Goal: Task Accomplishment & Management: Use online tool/utility

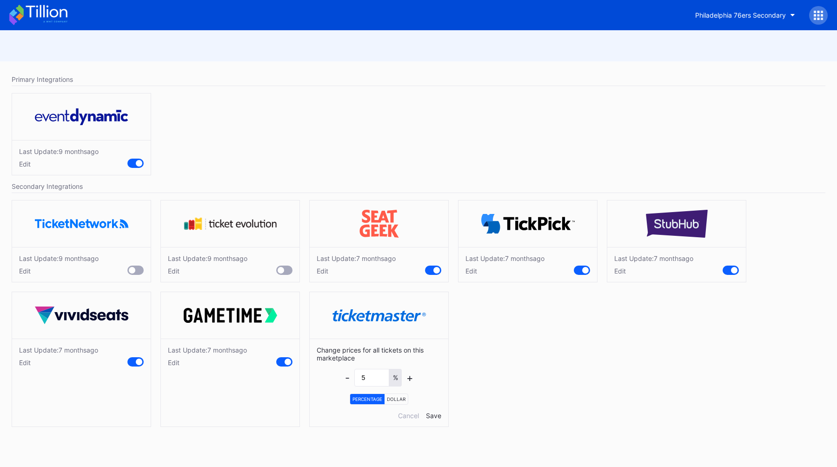
click at [467, 83] on div "Primary Integrations" at bounding box center [419, 79] width 814 height 13
click at [727, 17] on div "Philadelphia 76ers Secondary" at bounding box center [740, 15] width 91 height 8
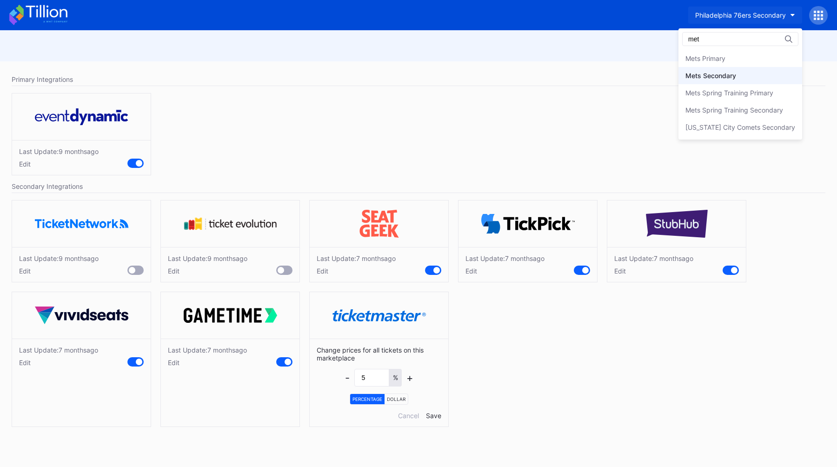
type input "met"
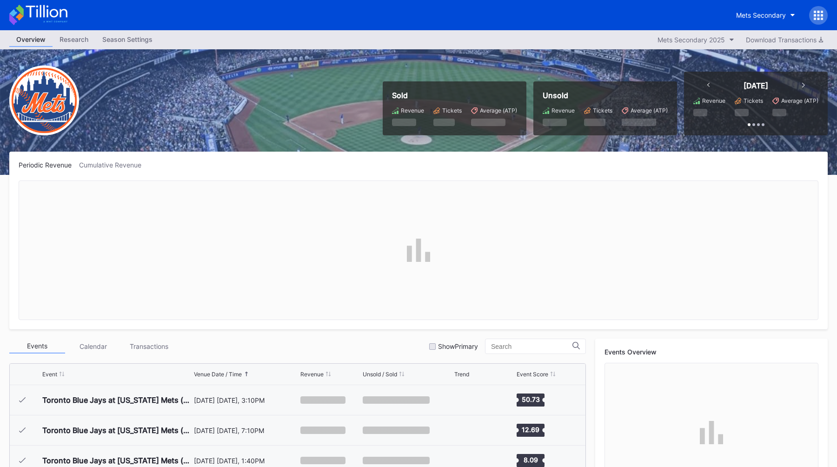
scroll to position [1844, 0]
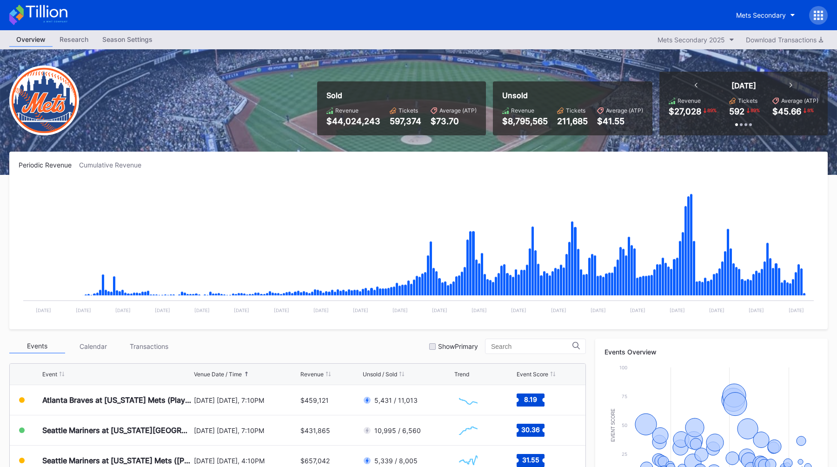
click at [406, 51] on div "Sold Revenue $44,024,243 Tickets 597,374 Average (ATP) $73.70 Unsold Revenue $8…" at bounding box center [418, 112] width 837 height 126
click at [756, 12] on div "Mets Secondary" at bounding box center [761, 15] width 50 height 8
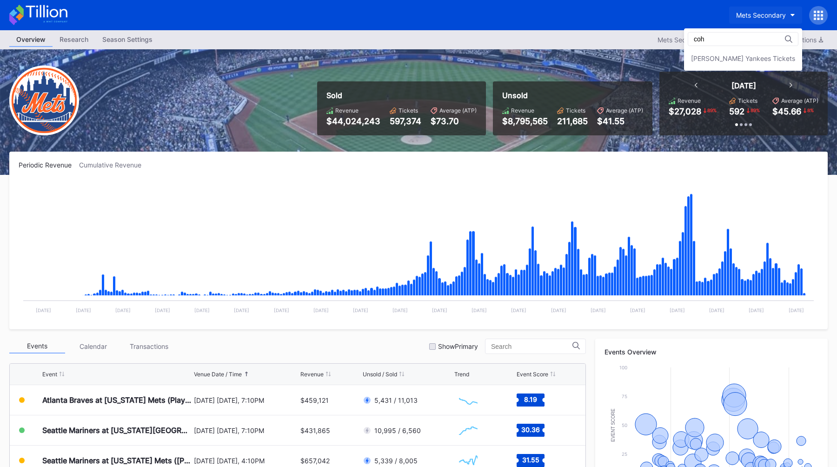
scroll to position [0, 0]
type input "cohen"
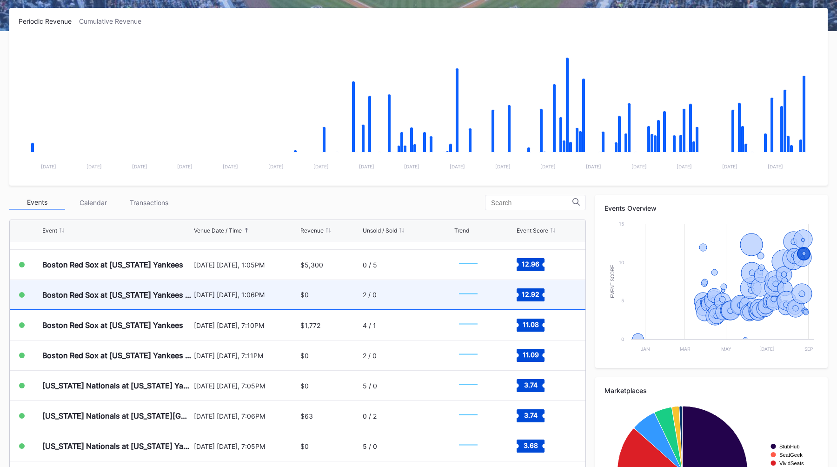
scroll to position [3384, 0]
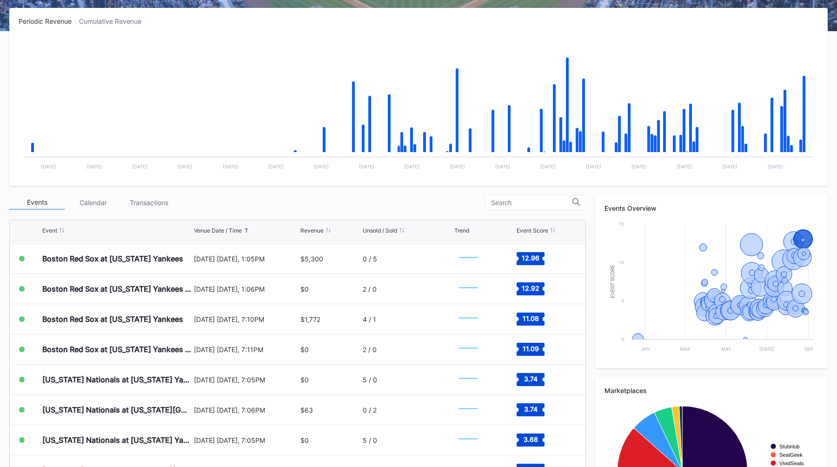
click at [593, 27] on div "Periodic Revenue Cumulative Revenue Created with Highcharts 11.2.0 Chart title …" at bounding box center [418, 97] width 819 height 178
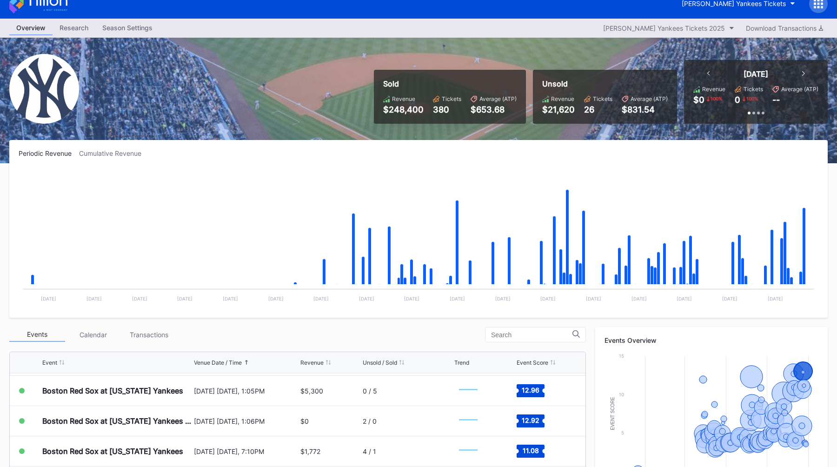
scroll to position [2, 0]
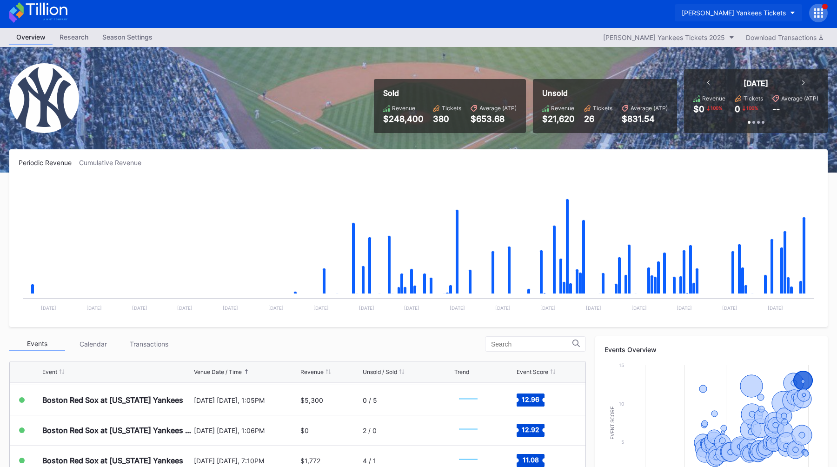
click at [731, 7] on button "[PERSON_NAME] Yankees Tickets" at bounding box center [738, 12] width 127 height 17
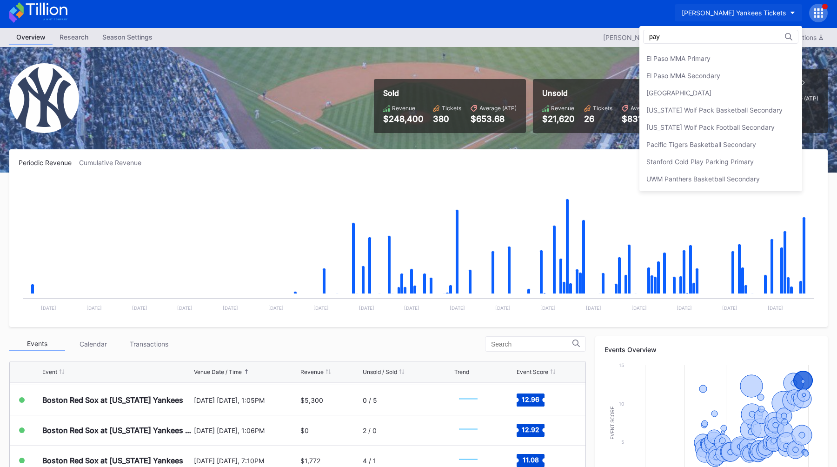
scroll to position [0, 0]
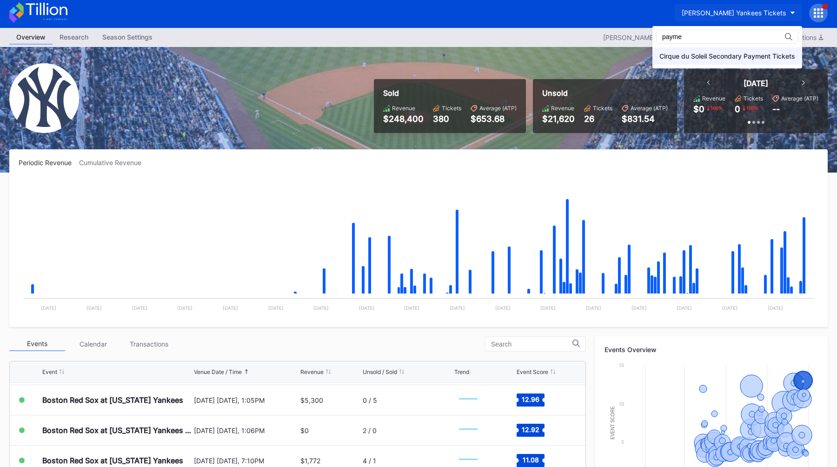
type input "payme"
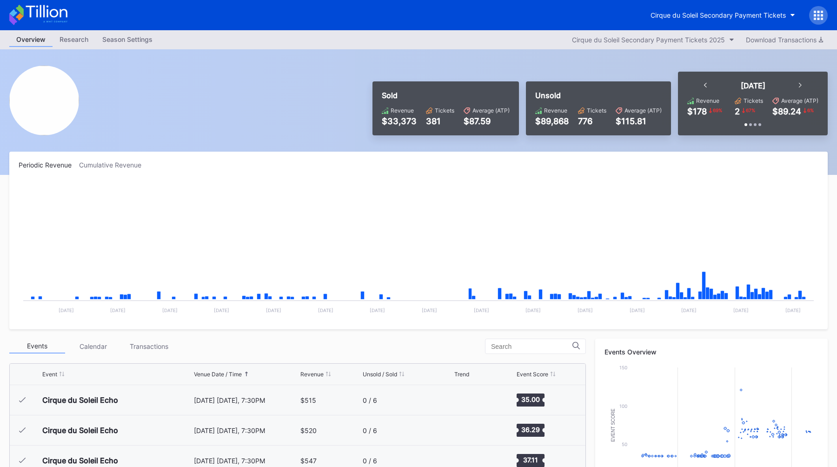
scroll to position [1421, 0]
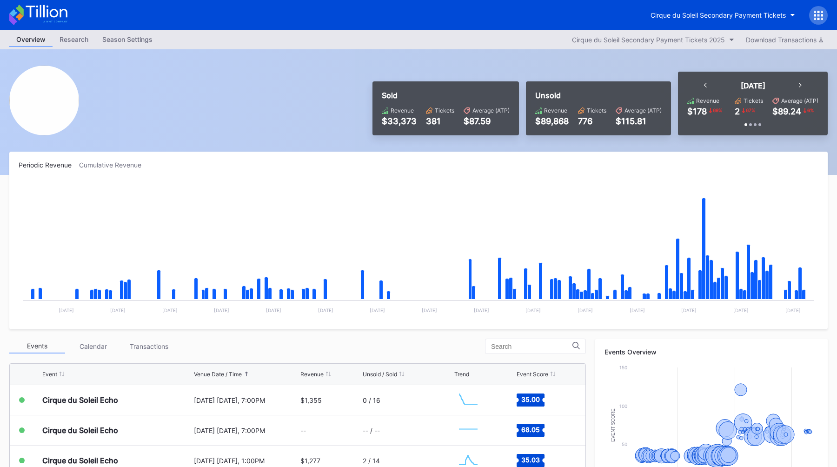
click at [428, 70] on div "Sold Revenue $33,373 Tickets 381 Average (ATP) $87.59 Unsold Revenue $89,868 Ti…" at bounding box center [418, 112] width 837 height 126
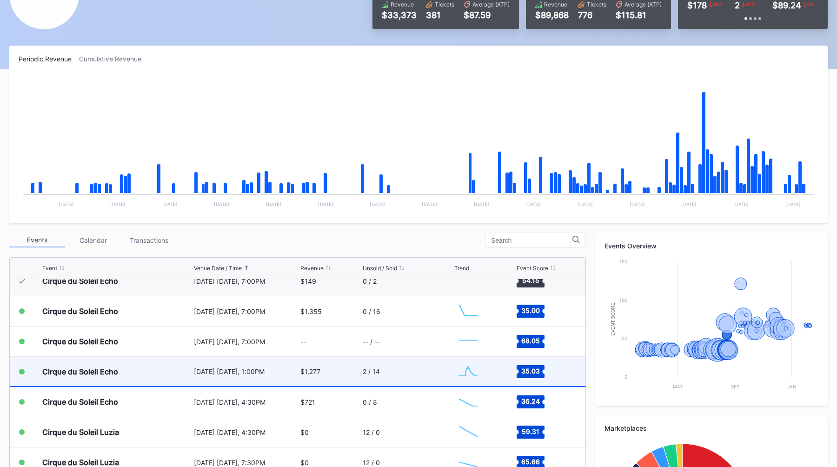
scroll to position [1407, 0]
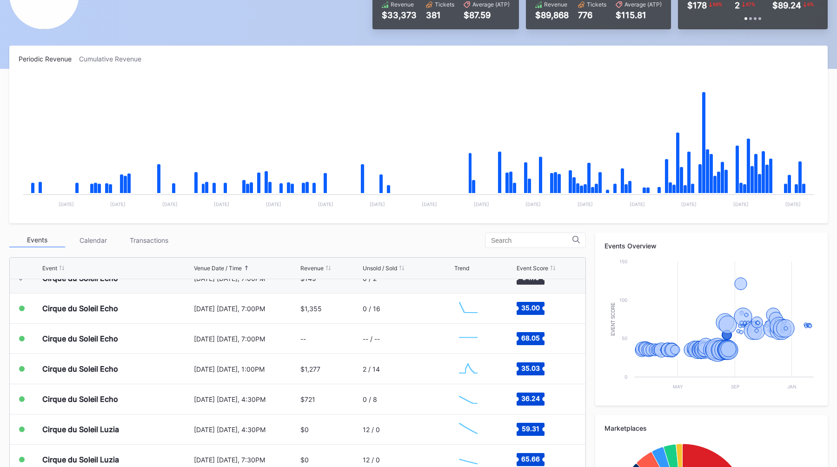
click at [450, 237] on div "Events Calendar Transactions" at bounding box center [297, 240] width 577 height 15
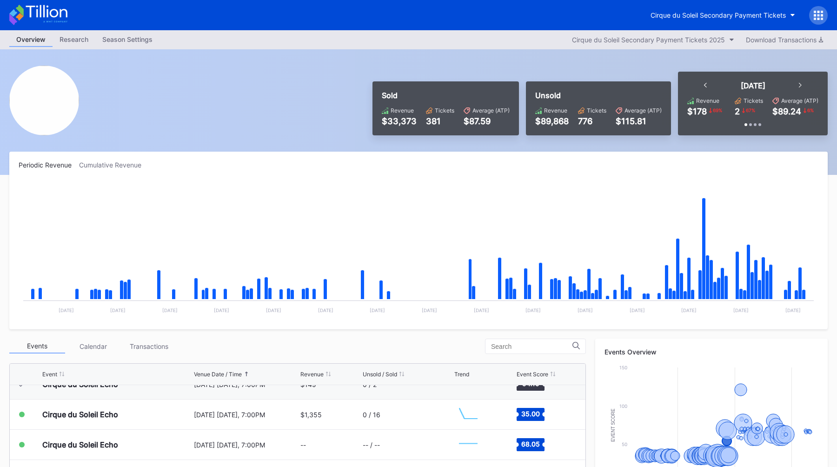
click at [471, 41] on div "Overview Research Season Settings Cirque du Soleil Secondary Payment Tickets 20…" at bounding box center [418, 39] width 837 height 19
click at [681, 16] on div "Cirque du Soleil Secondary Payment Tickets" at bounding box center [718, 15] width 135 height 8
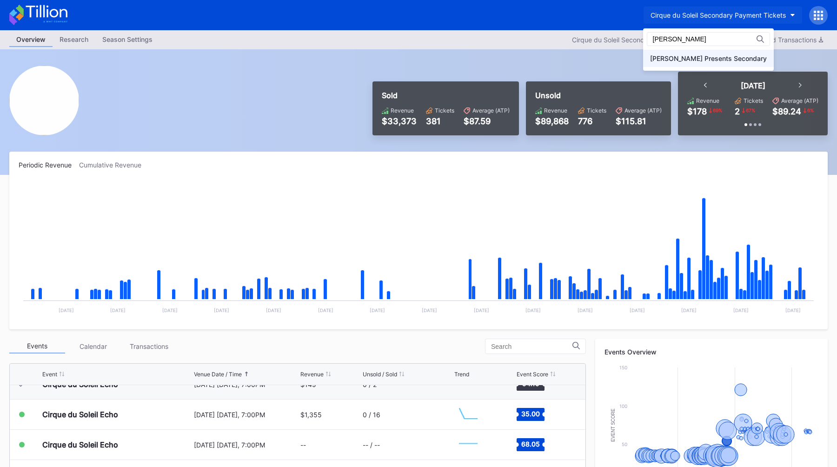
type input "[PERSON_NAME]"
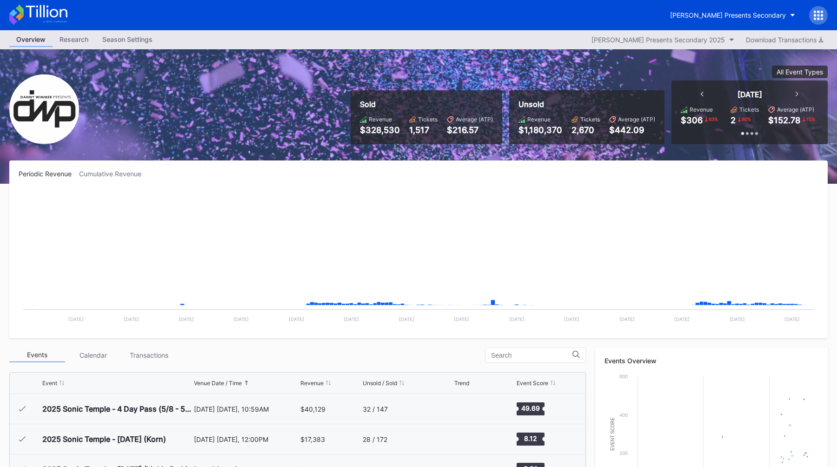
scroll to position [151, 0]
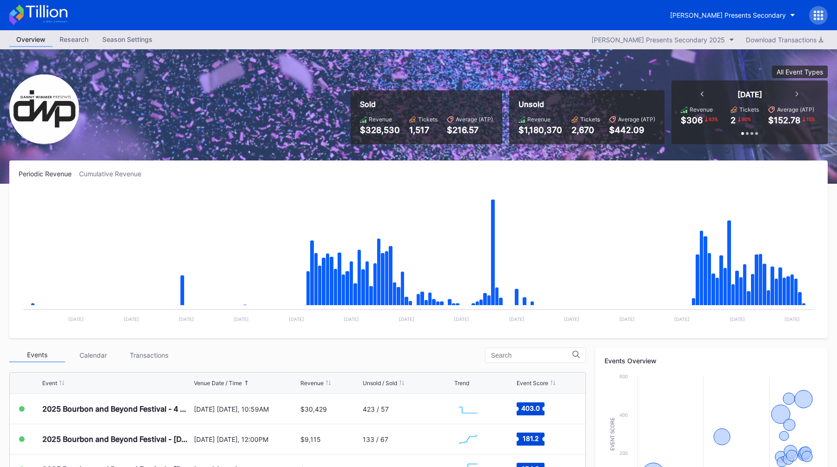
click at [367, 163] on div "Periodic Revenue Cumulative Revenue Created with Highcharts 11.2.0 Chart title …" at bounding box center [418, 249] width 819 height 178
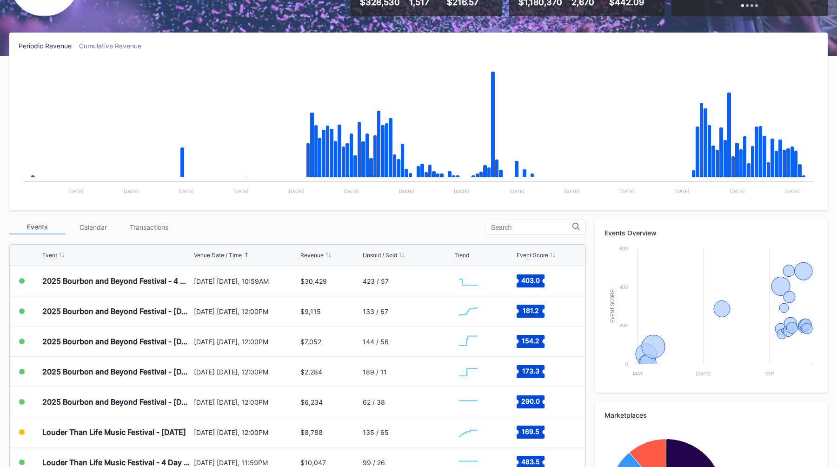
scroll to position [131, 0]
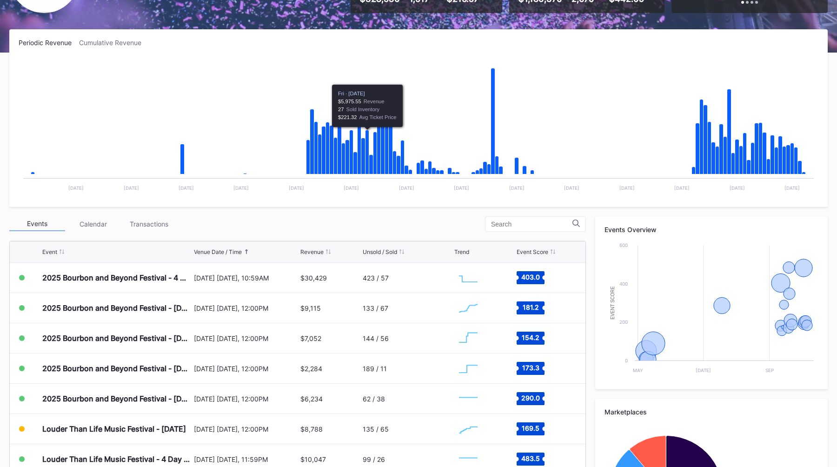
click at [282, 218] on div "Events Calendar Transactions" at bounding box center [297, 223] width 577 height 15
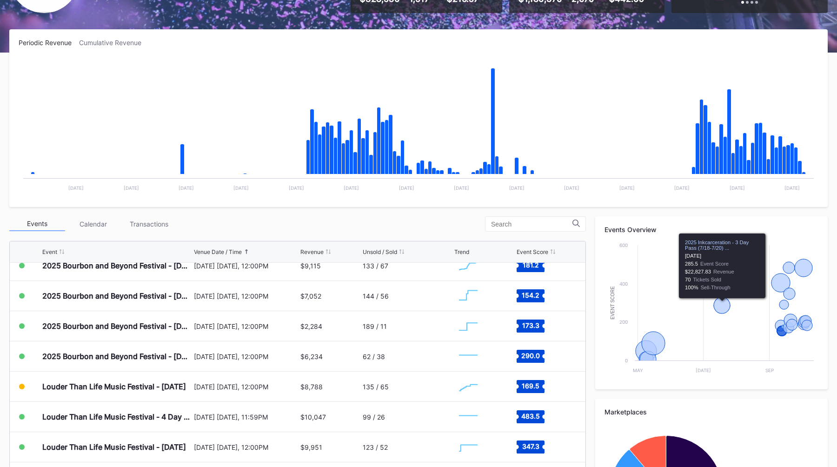
scroll to position [0, 0]
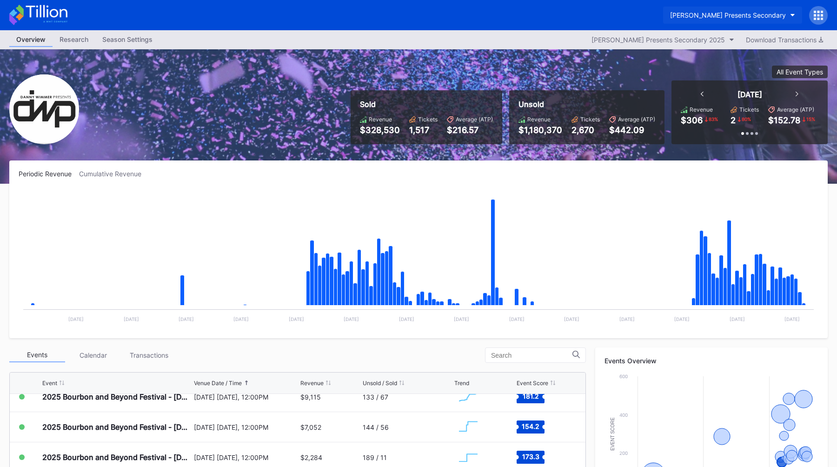
click at [717, 12] on div "[PERSON_NAME] Presents Secondary" at bounding box center [728, 15] width 116 height 8
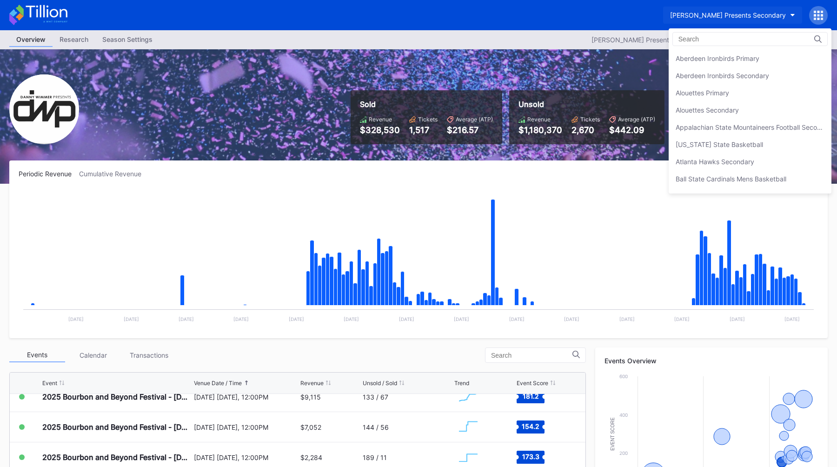
scroll to position [671, 0]
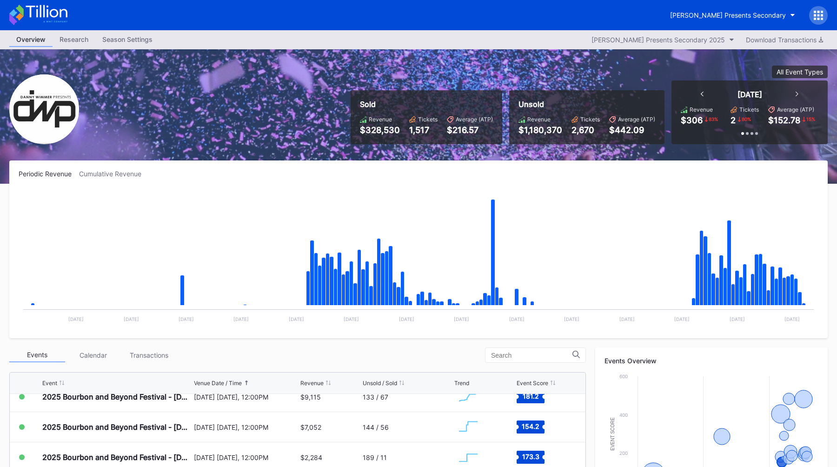
click at [108, 166] on div "Periodic Revenue Cumulative Revenue Created with Highcharts 11.2.0 Chart title …" at bounding box center [418, 249] width 819 height 178
click at [108, 169] on div "Periodic Revenue Cumulative Revenue Created with Highcharts 11.2.0 Chart title …" at bounding box center [418, 249] width 819 height 178
click at [109, 183] on div "Periodic Revenue Cumulative Revenue Created with Highcharts 11.2.0 Chart title …" at bounding box center [418, 249] width 819 height 178
click at [115, 172] on div "Cumulative Revenue" at bounding box center [114, 174] width 70 height 8
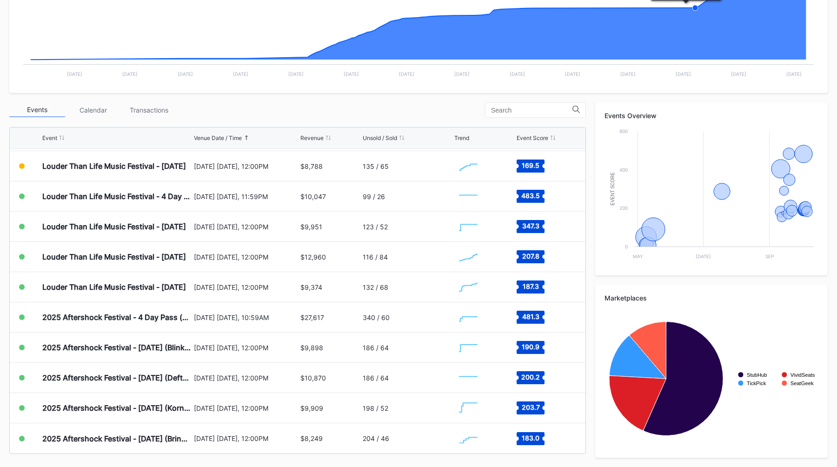
scroll to position [0, 0]
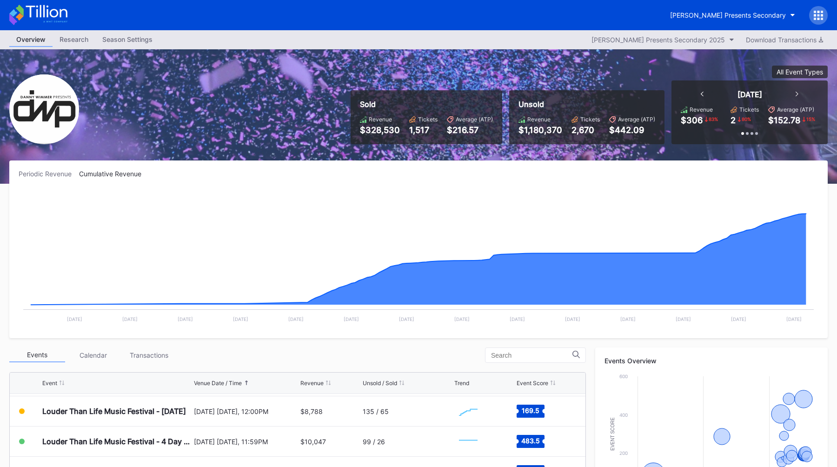
click at [808, 11] on div "[PERSON_NAME] Presents Secondary" at bounding box center [745, 15] width 165 height 19
click at [817, 16] on icon at bounding box center [818, 15] width 9 height 9
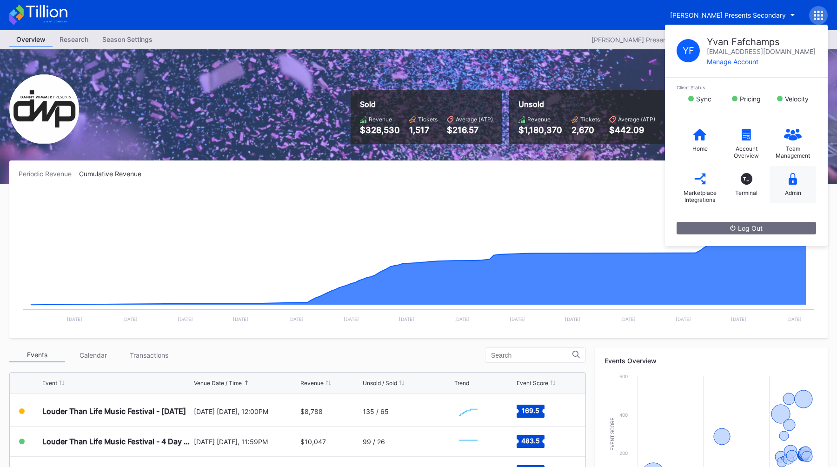
click at [774, 191] on div "Admin" at bounding box center [793, 184] width 47 height 37
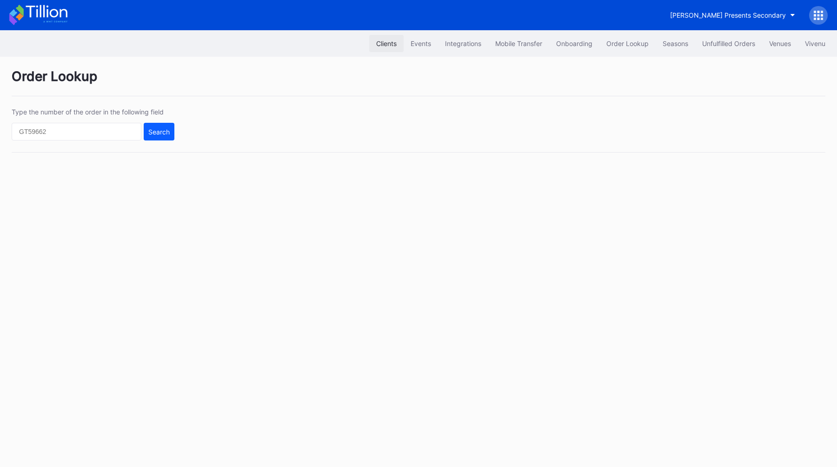
click at [380, 42] on div "Clients" at bounding box center [386, 44] width 20 height 8
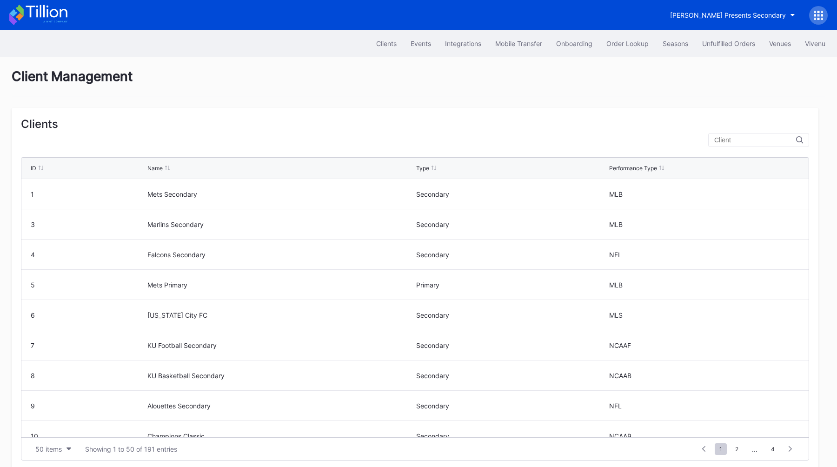
click at [746, 145] on div at bounding box center [758, 140] width 101 height 14
click at [749, 141] on input "text" at bounding box center [755, 139] width 82 height 7
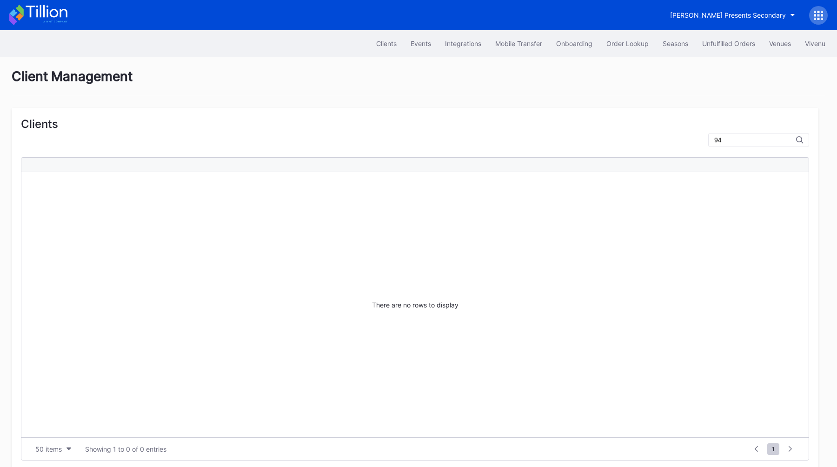
type input "9"
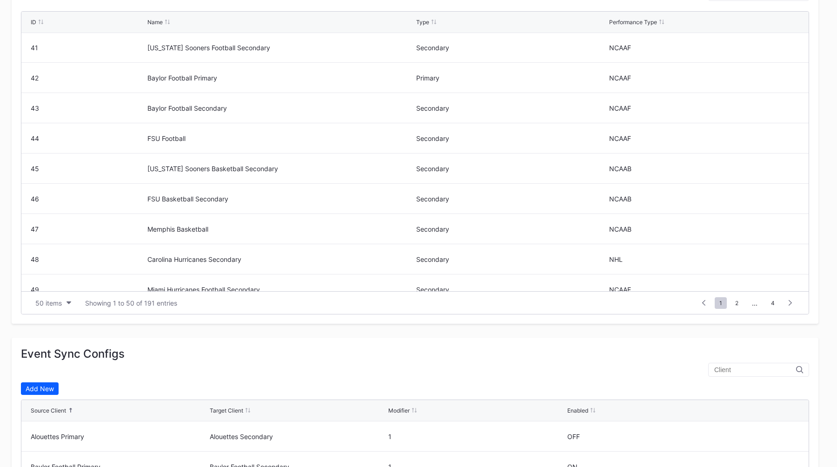
scroll to position [1254, 0]
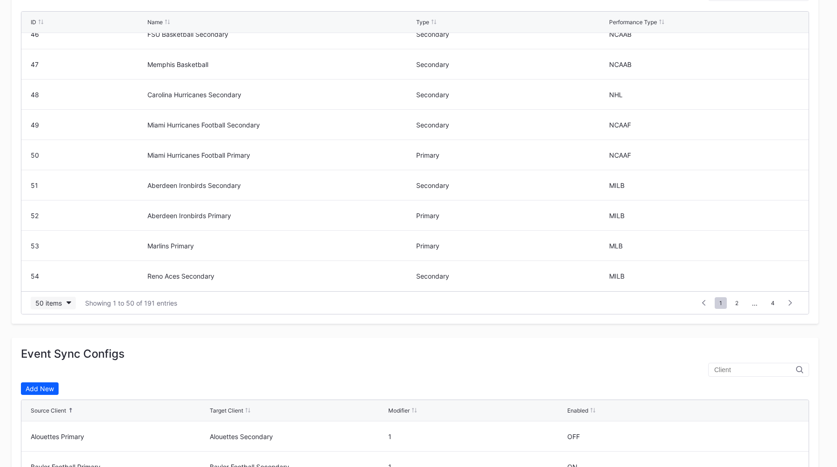
click at [57, 308] on button "50 items" at bounding box center [53, 303] width 45 height 13
click at [49, 377] on div "200 items" at bounding box center [53, 378] width 30 height 8
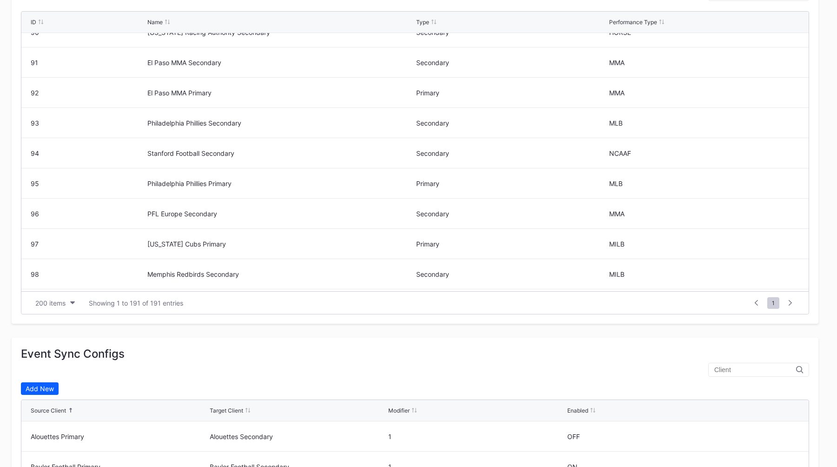
scroll to position [2584, 0]
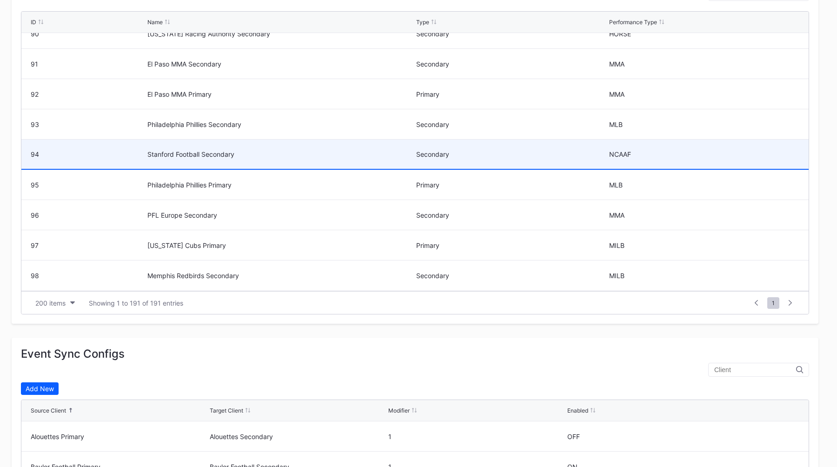
click at [286, 158] on div "Stanford Football Secondary" at bounding box center [280, 154] width 267 height 29
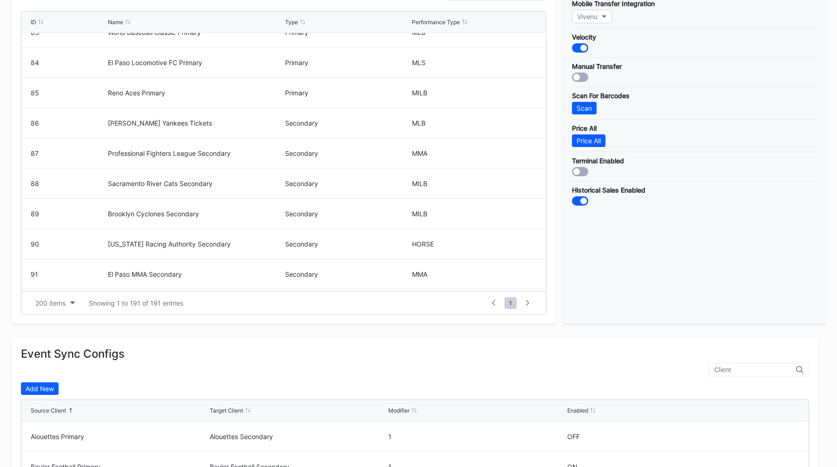
scroll to position [0, 0]
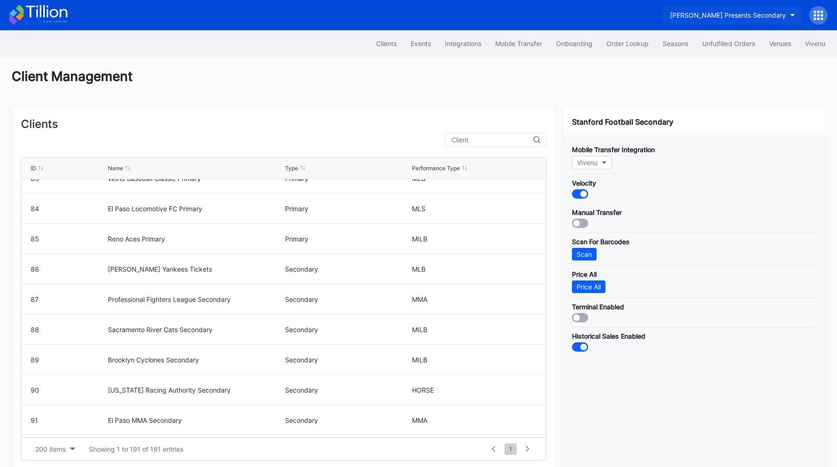
click at [720, 12] on div "[PERSON_NAME] Presents Secondary" at bounding box center [728, 15] width 116 height 8
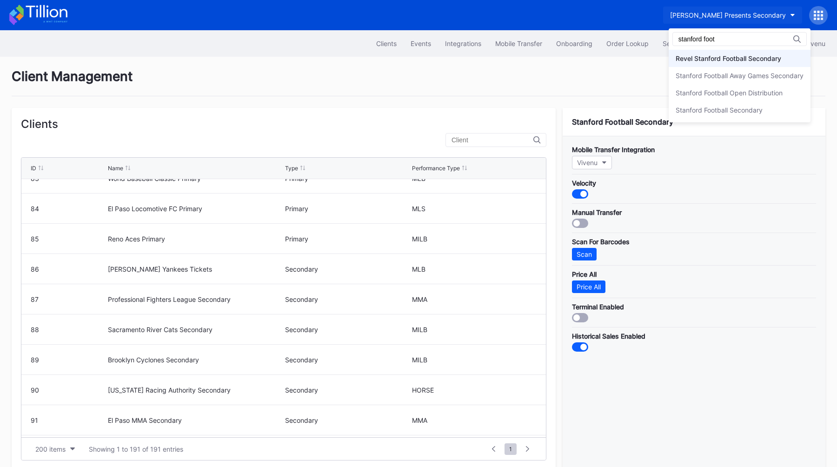
type input "stanford foot"
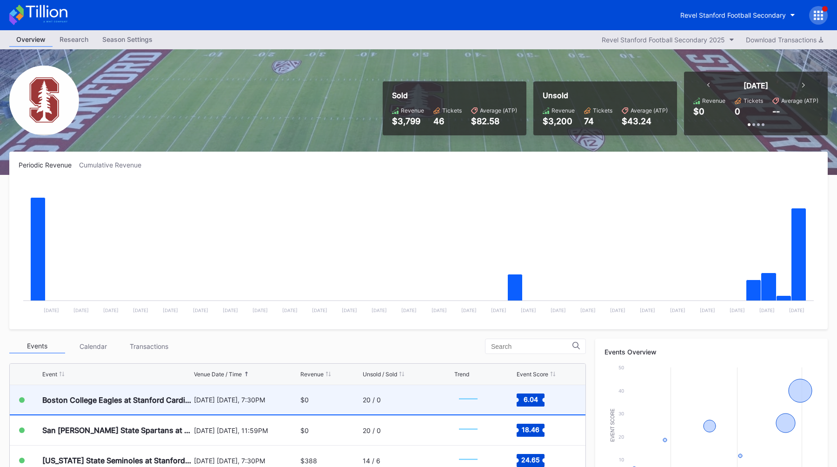
click at [193, 402] on div "Boston College Eagles at Stanford Cardinal Football September 13 Saturday, 7:30…" at bounding box center [298, 400] width 576 height 30
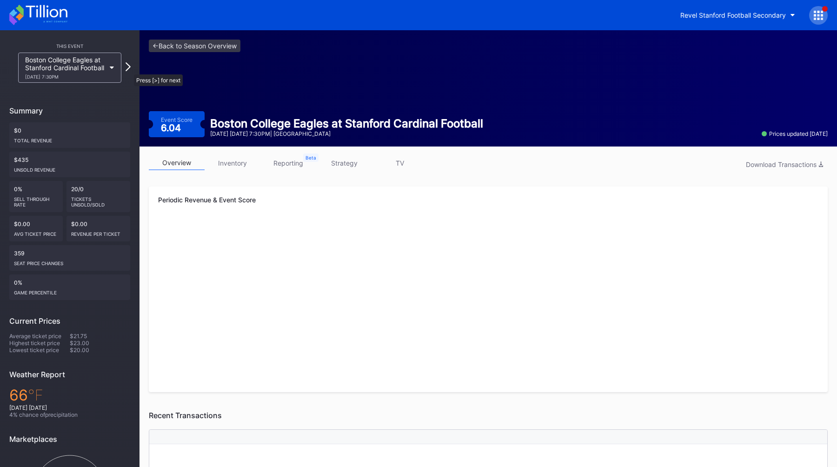
click at [129, 70] on icon at bounding box center [128, 66] width 5 height 9
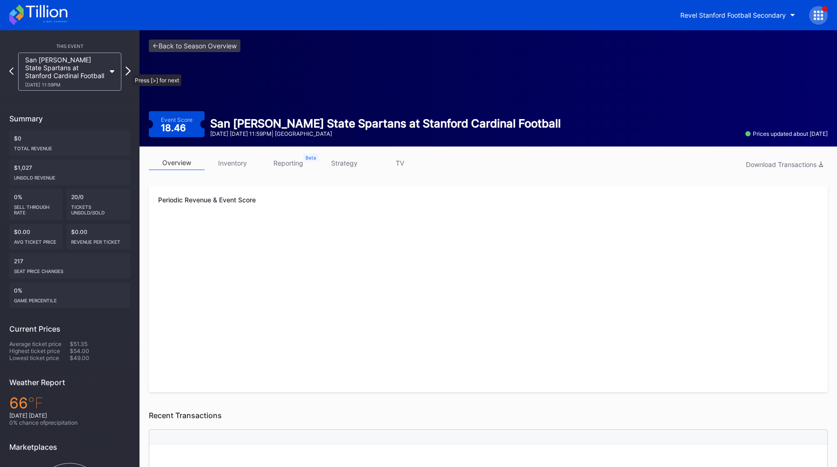
click at [128, 70] on icon at bounding box center [128, 71] width 5 height 9
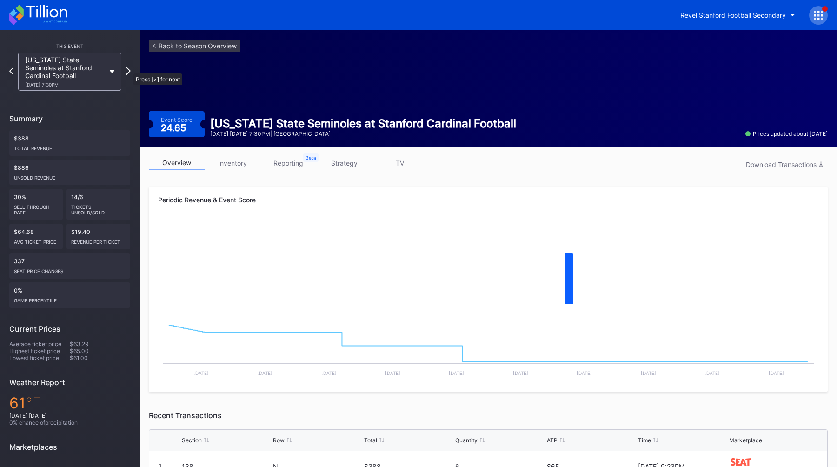
click at [127, 69] on icon at bounding box center [128, 71] width 5 height 9
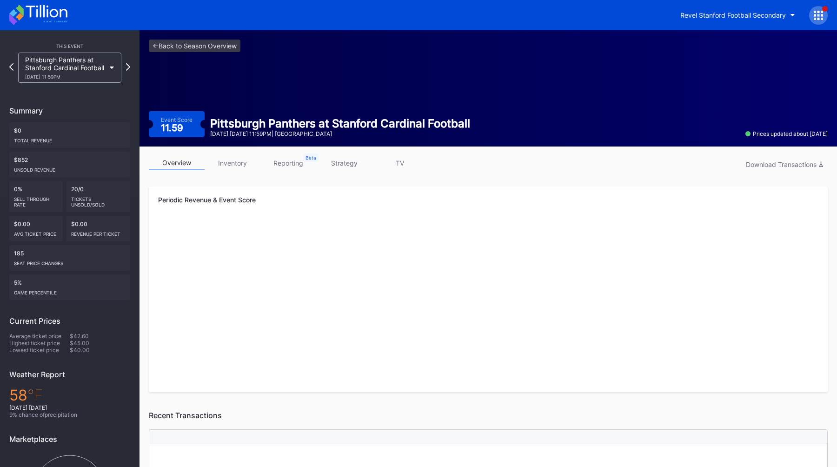
click at [127, 69] on icon at bounding box center [128, 66] width 4 height 7
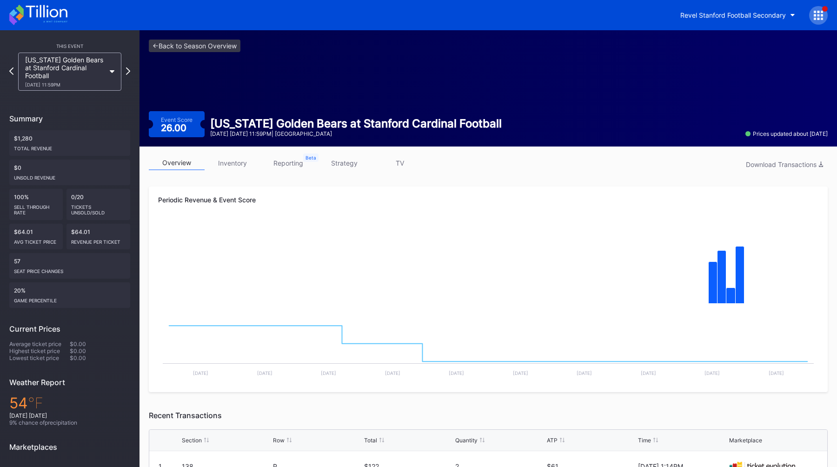
click at [127, 69] on icon at bounding box center [128, 70] width 4 height 7
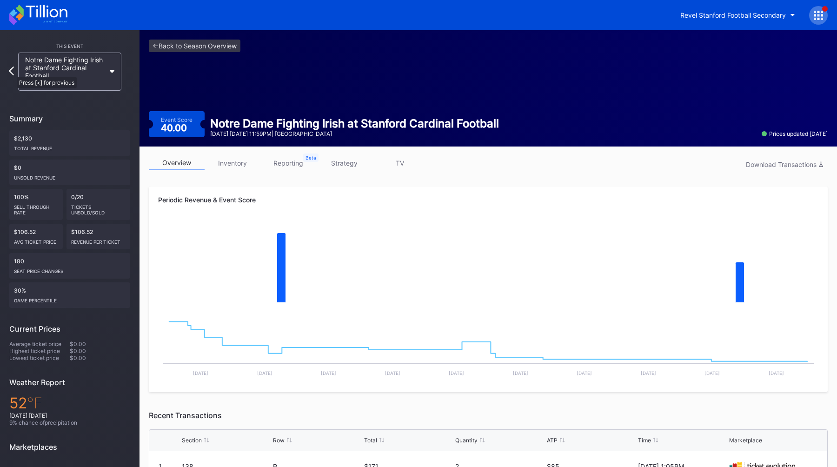
click at [12, 72] on icon at bounding box center [11, 71] width 5 height 9
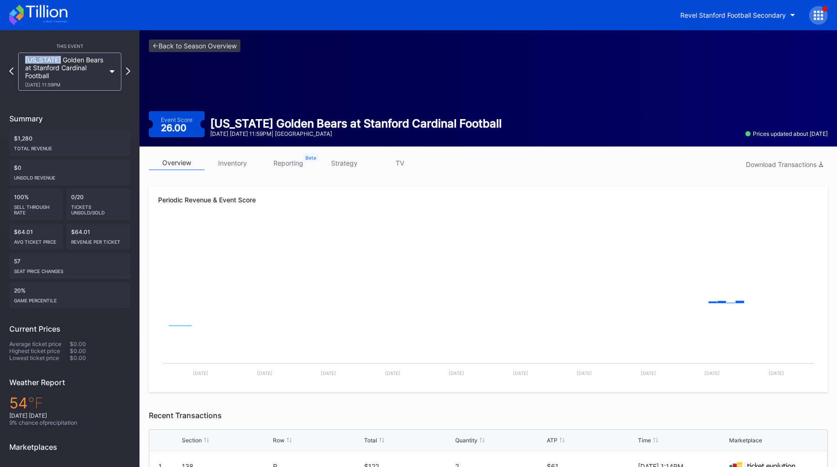
click at [12, 72] on icon at bounding box center [11, 70] width 4 height 7
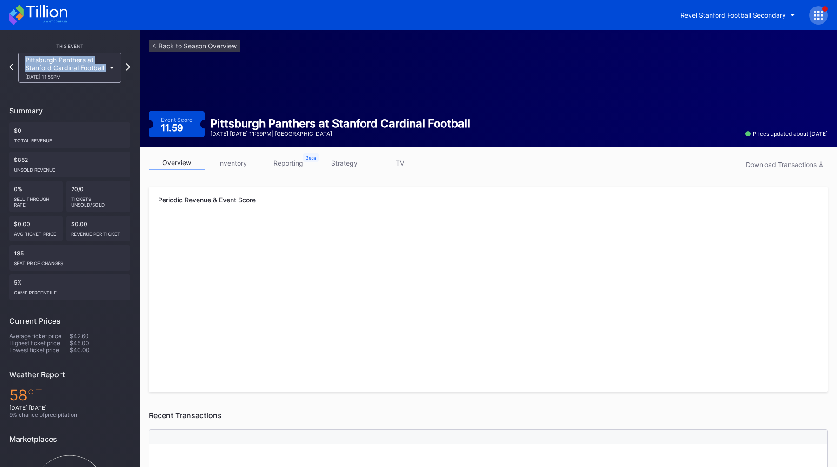
click at [12, 71] on icon at bounding box center [11, 66] width 4 height 7
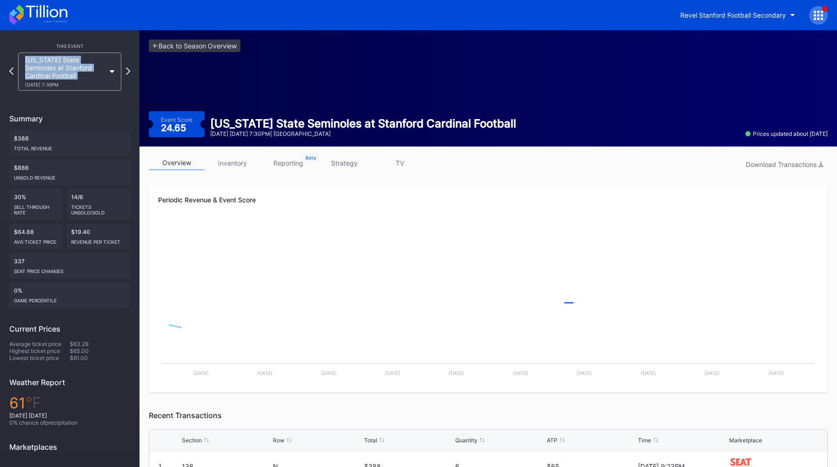
click at [12, 72] on icon at bounding box center [11, 70] width 4 height 7
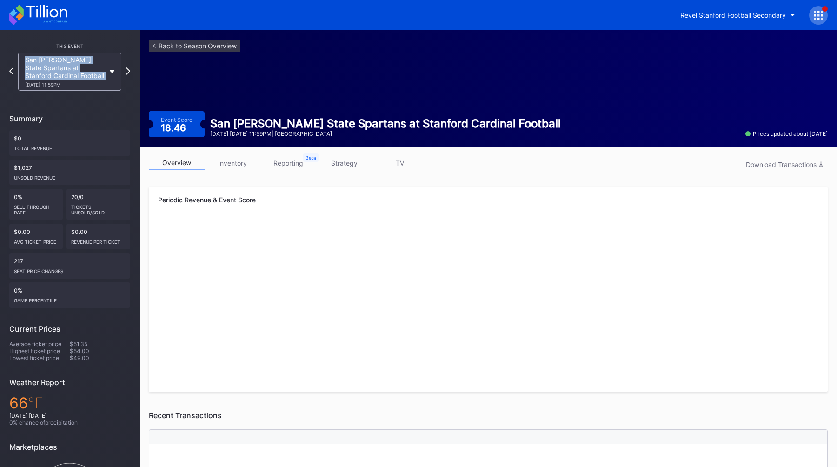
click at [12, 72] on icon at bounding box center [11, 70] width 4 height 7
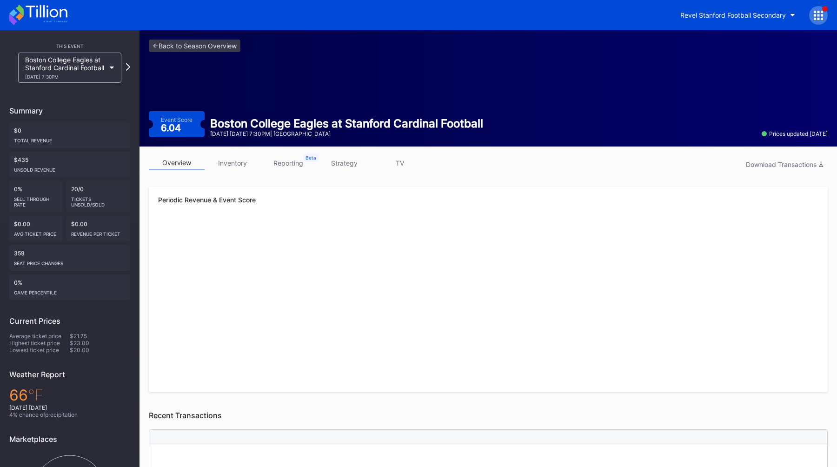
click at [12, 72] on div "Boston College Eagles at Stanford Cardinal Football 9/13 Saturday 7:30PM" at bounding box center [69, 68] width 121 height 30
click at [127, 71] on icon at bounding box center [128, 66] width 5 height 9
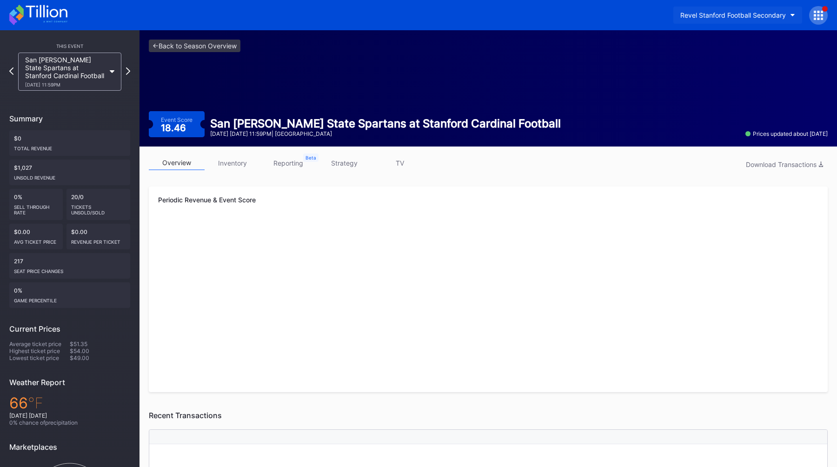
click at [727, 8] on button "Revel Stanford Football Secondary" at bounding box center [738, 15] width 129 height 17
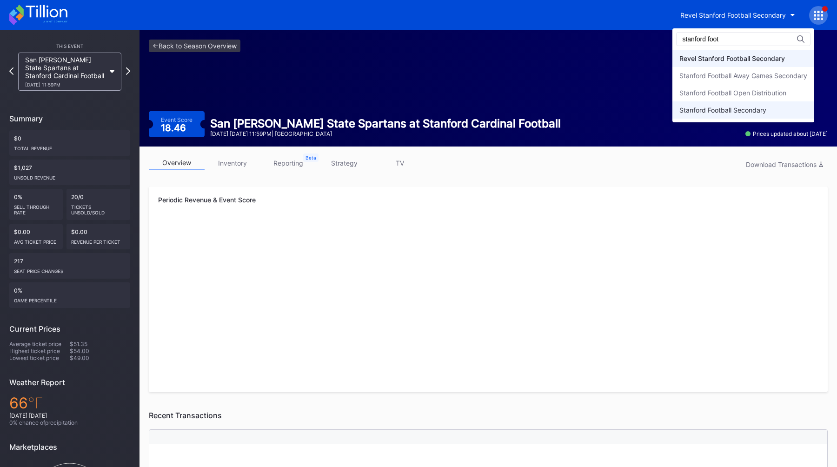
type input "stanford foot"
click at [743, 109] on div "Stanford Football Secondary" at bounding box center [723, 110] width 87 height 8
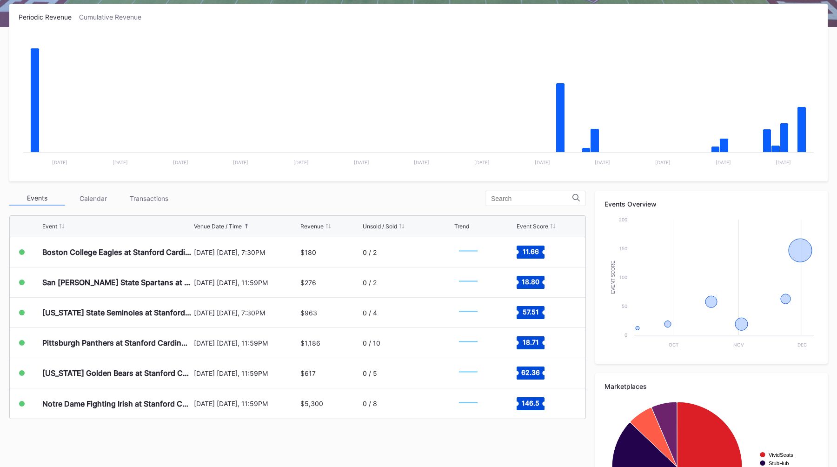
scroll to position [185, 0]
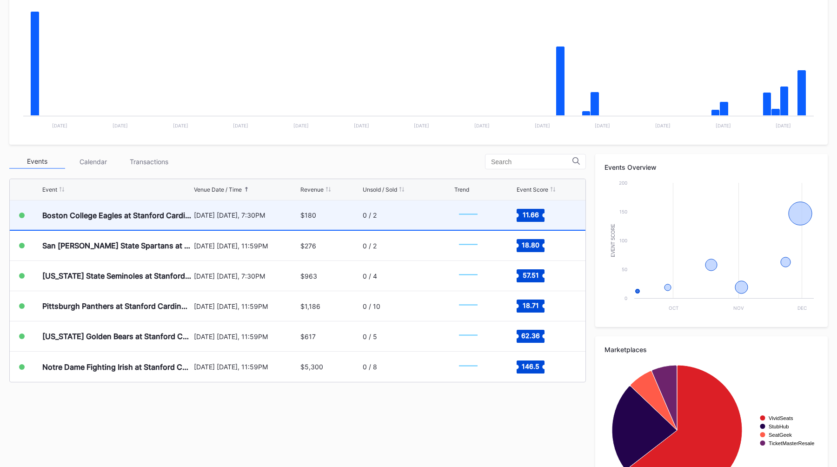
click at [155, 223] on div "Boston College Eagles at Stanford Cardinal Football" at bounding box center [116, 214] width 149 height 29
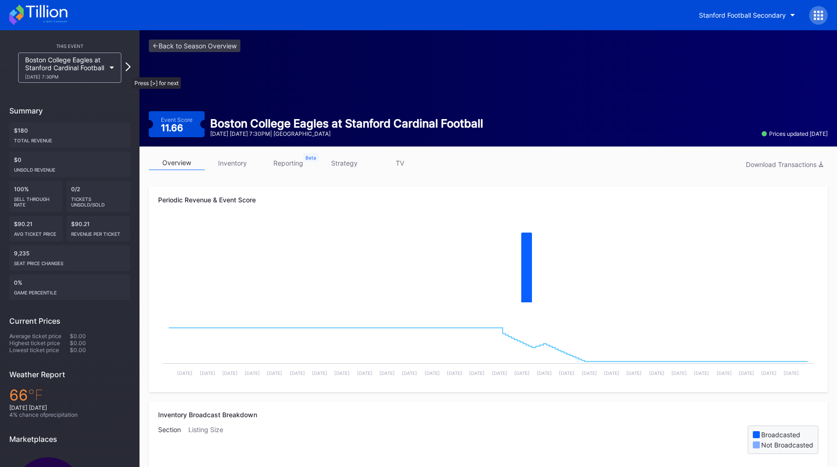
click at [127, 71] on icon at bounding box center [128, 66] width 5 height 9
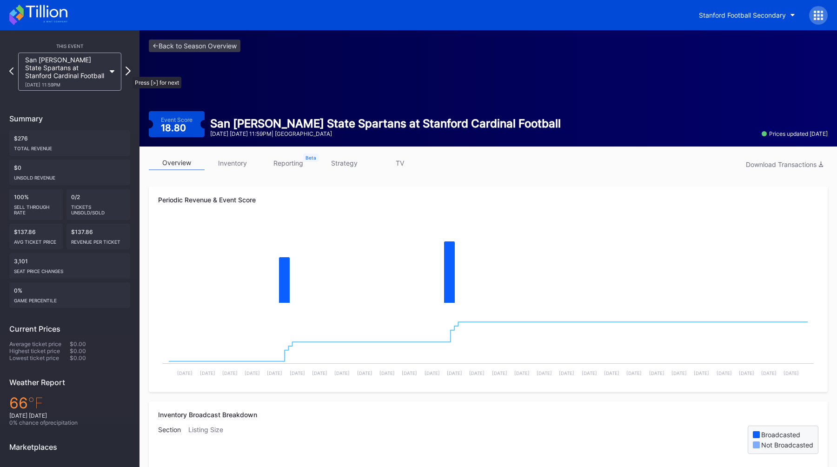
click at [128, 72] on icon at bounding box center [128, 71] width 5 height 9
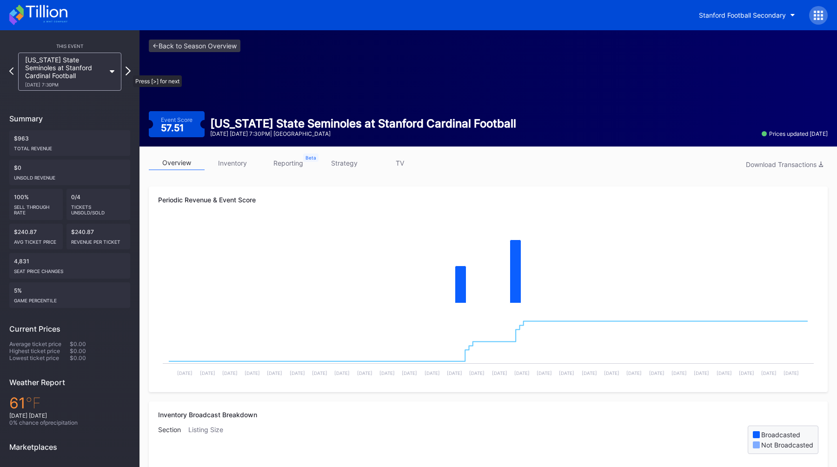
click at [128, 71] on icon at bounding box center [128, 71] width 5 height 9
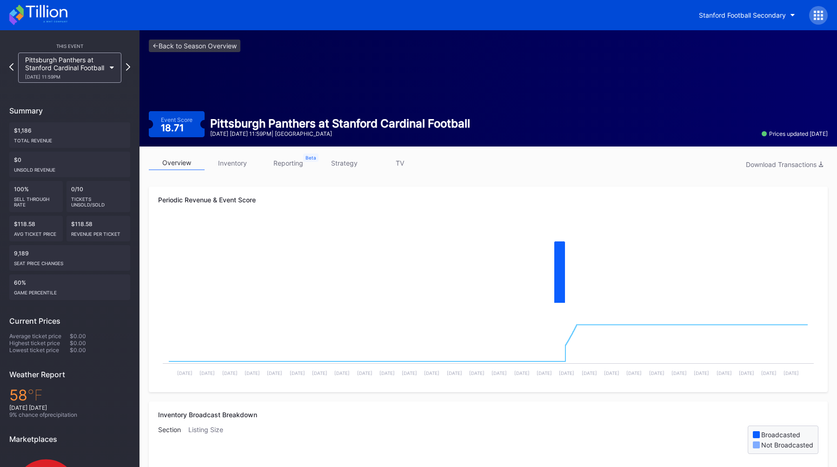
click at [344, 167] on link "strategy" at bounding box center [344, 163] width 56 height 14
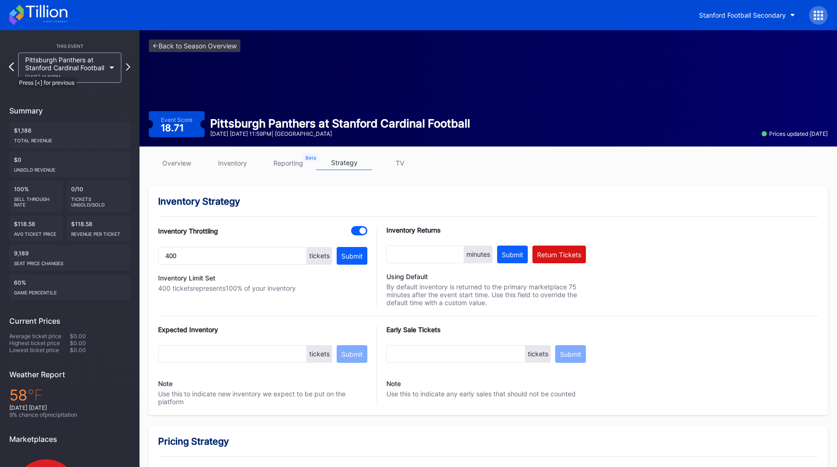
click at [12, 71] on icon at bounding box center [11, 66] width 5 height 9
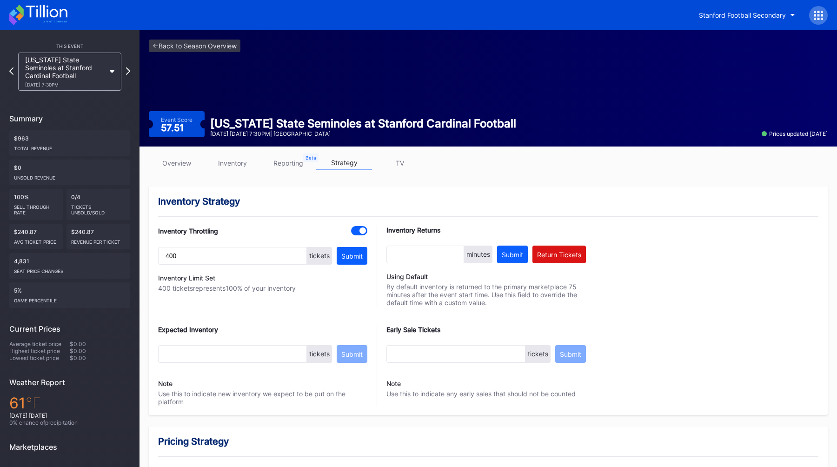
click at [12, 72] on icon at bounding box center [11, 70] width 4 height 7
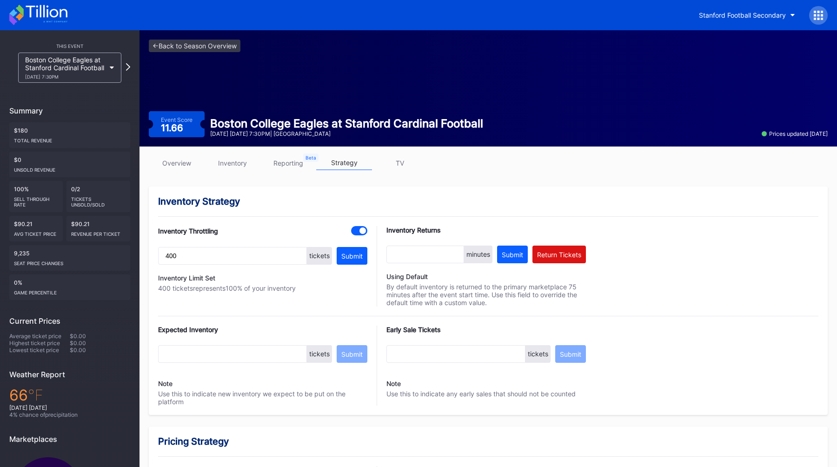
click at [224, 164] on link "inventory" at bounding box center [233, 163] width 56 height 14
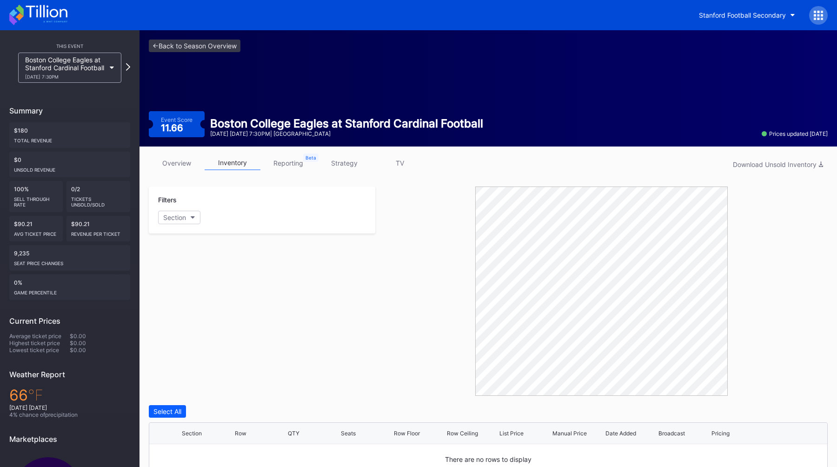
click at [173, 165] on link "overview" at bounding box center [177, 163] width 56 height 14
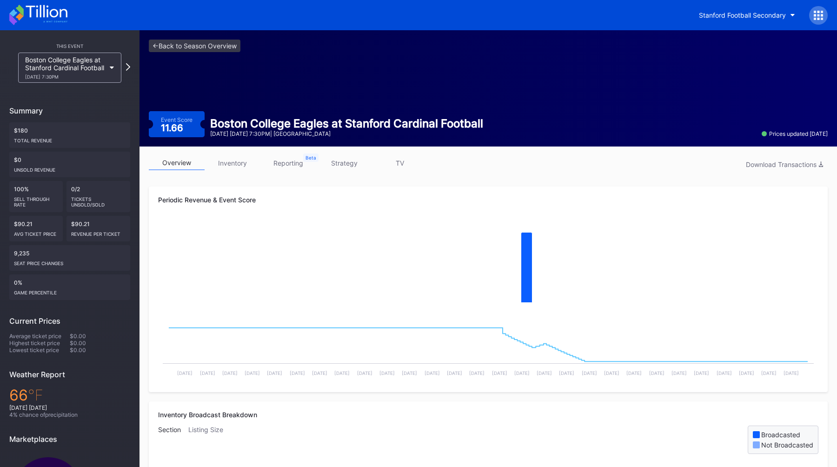
click at [343, 165] on link "strategy" at bounding box center [344, 163] width 56 height 14
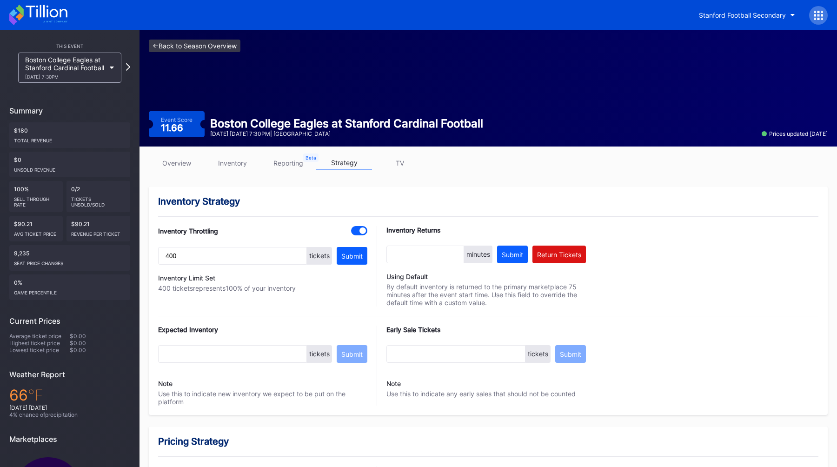
click at [177, 48] on link "<- Back to Season Overview" at bounding box center [195, 46] width 92 height 13
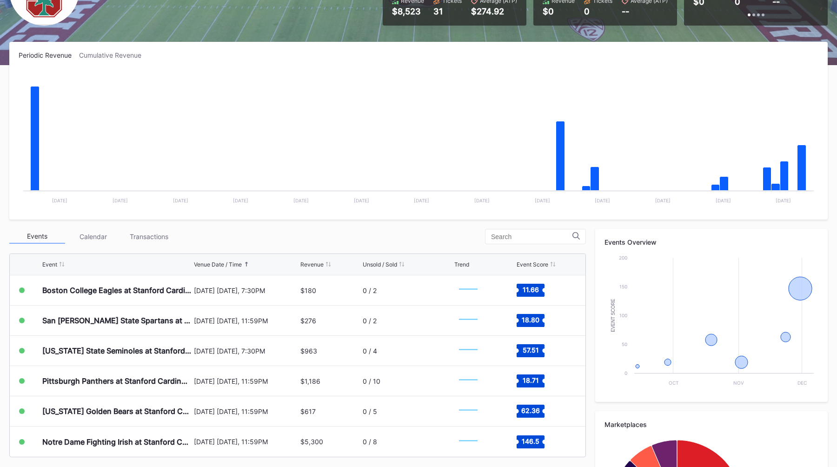
scroll to position [108, 0]
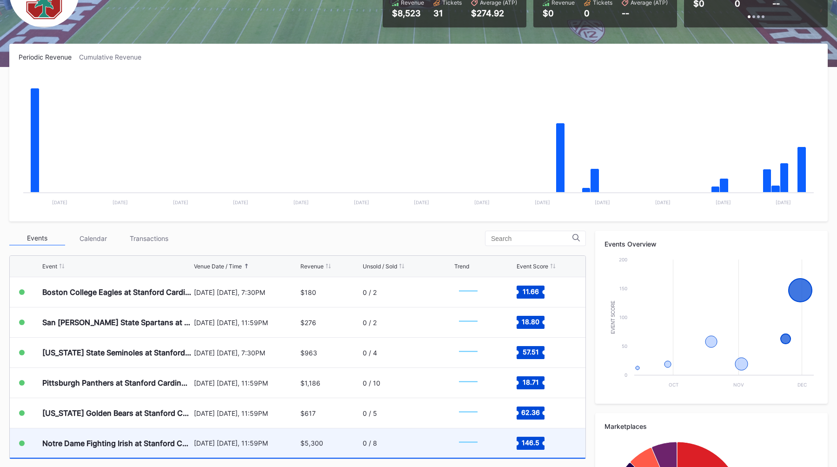
click at [168, 430] on div "Notre Dame Fighting Irish at Stanford Cardinal Football" at bounding box center [116, 442] width 149 height 29
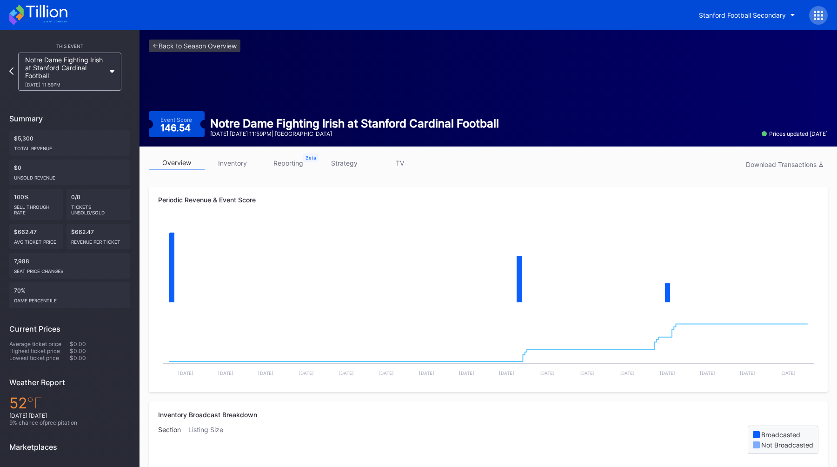
click at [344, 161] on link "strategy" at bounding box center [344, 163] width 56 height 14
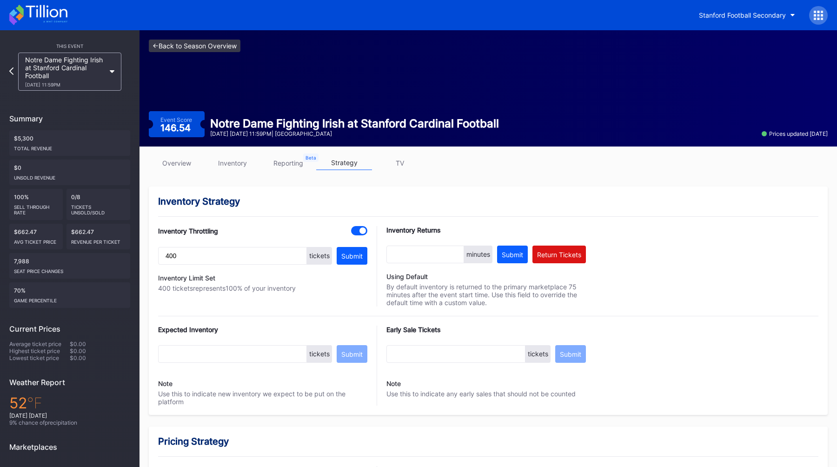
click at [180, 48] on link "<- Back to Season Overview" at bounding box center [195, 46] width 92 height 13
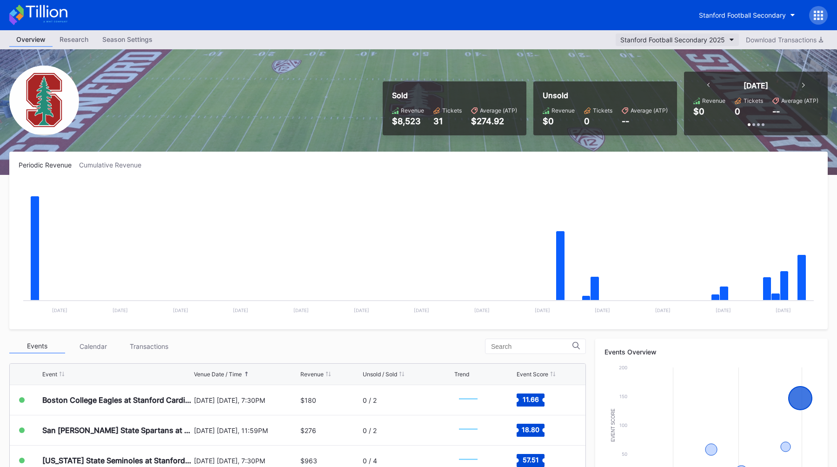
click at [675, 39] on div "Stanford Football Secondary 2025" at bounding box center [672, 40] width 105 height 8
click at [444, 153] on div "Periodic Revenue Cumulative Revenue Created with Highcharts 11.2.0 Chart title …" at bounding box center [418, 241] width 819 height 178
click at [736, 20] on button "Stanford Football Secondary" at bounding box center [747, 15] width 110 height 17
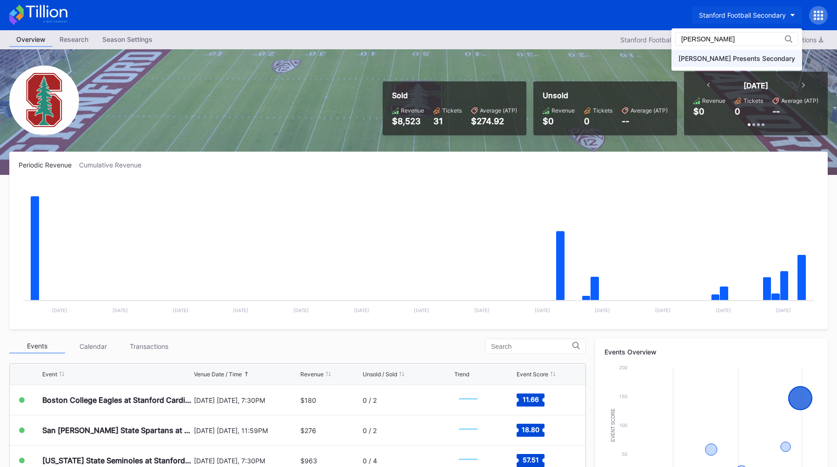
type input "[PERSON_NAME]"
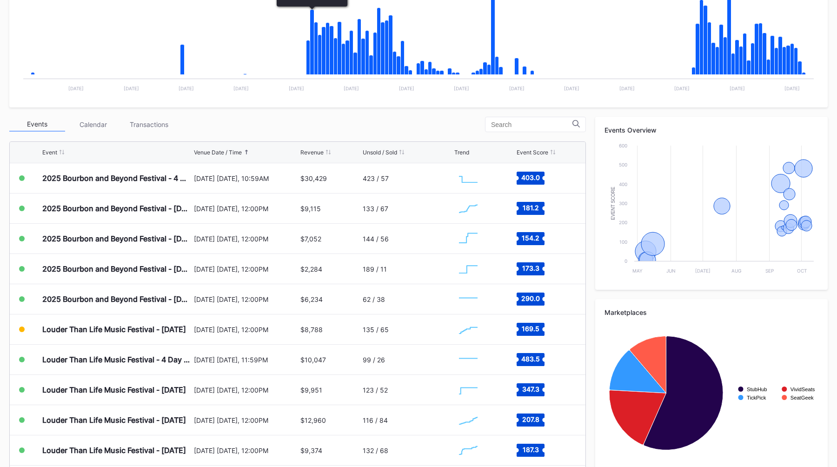
scroll to position [245, 0]
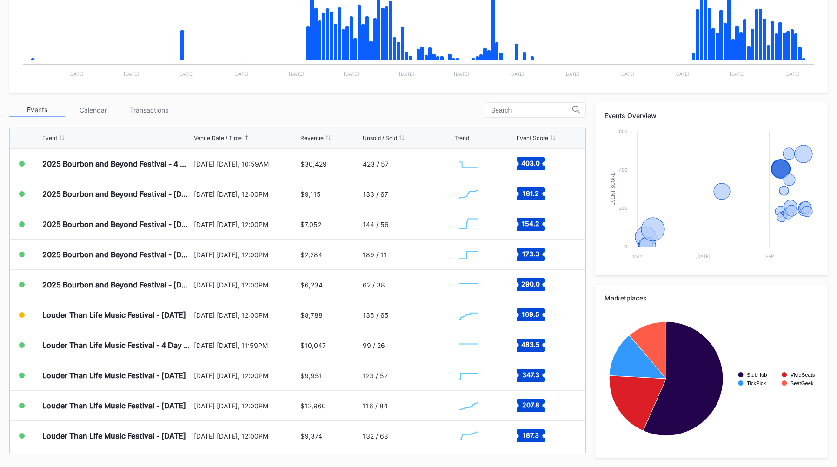
click at [398, 107] on div "Events Calendar Transactions" at bounding box center [297, 109] width 577 height 15
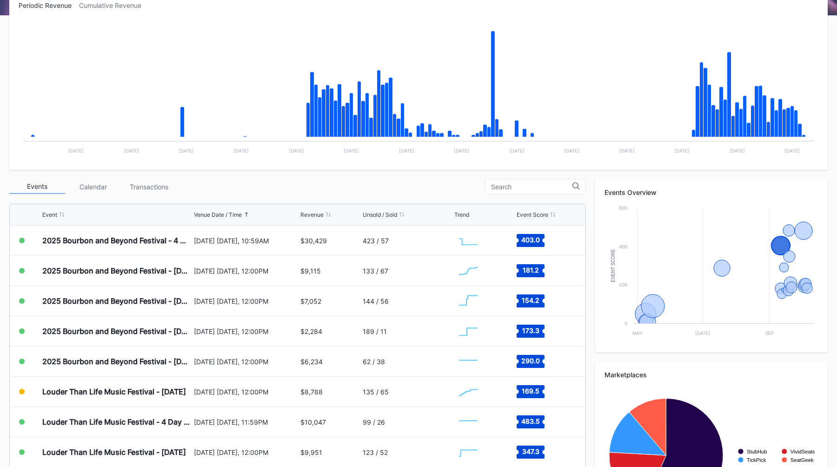
scroll to position [0, 0]
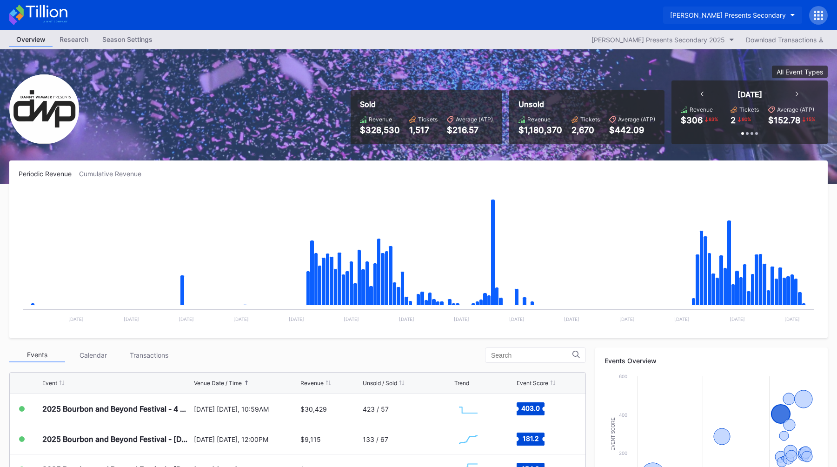
click at [759, 17] on div "[PERSON_NAME] Presents Secondary" at bounding box center [728, 15] width 116 height 8
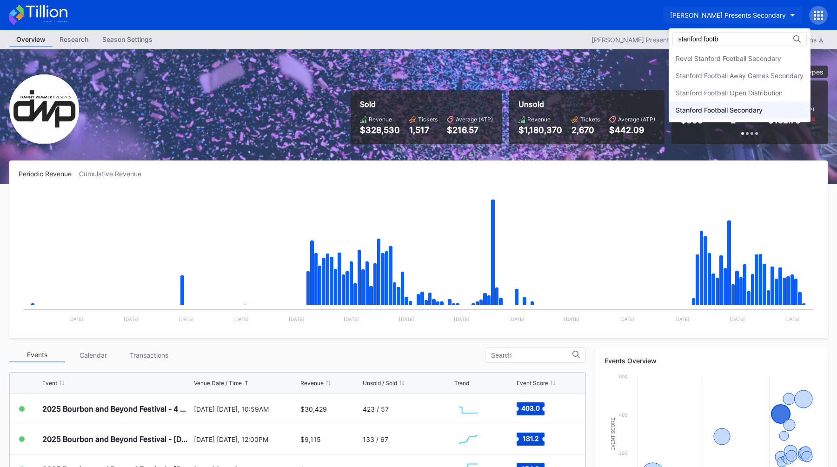
type input "stanford footb"
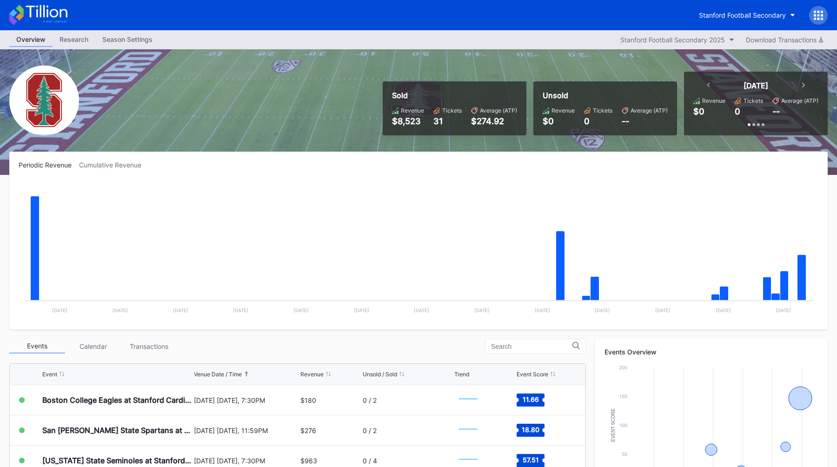
click at [818, 15] on icon at bounding box center [819, 15] width 2 height 2
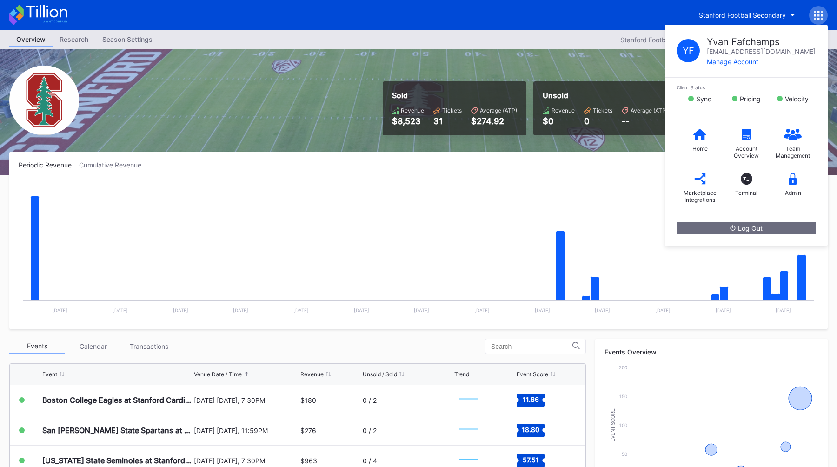
click at [688, 98] on div at bounding box center [691, 99] width 6 height 6
click at [792, 189] on div "Admin" at bounding box center [793, 192] width 16 height 7
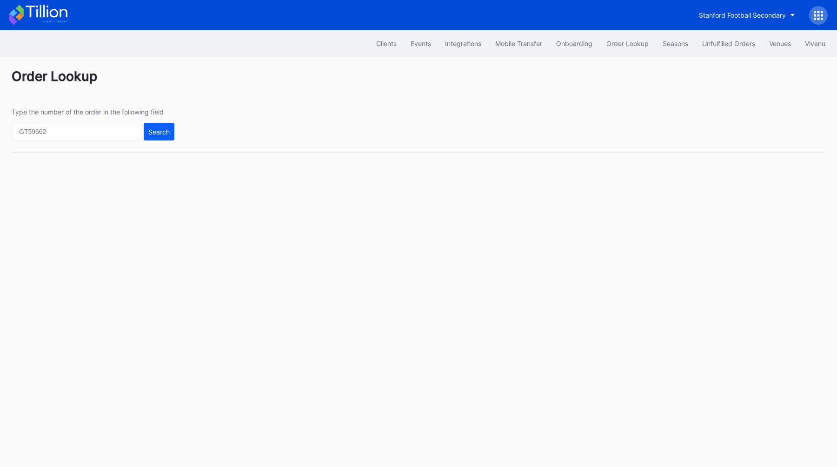
click at [379, 55] on div "Clients Events Integrations Mobile Transfer Onboarding Order Lookup Seasons Unf…" at bounding box center [418, 43] width 837 height 27
click at [379, 46] on div "Clients" at bounding box center [386, 44] width 20 height 8
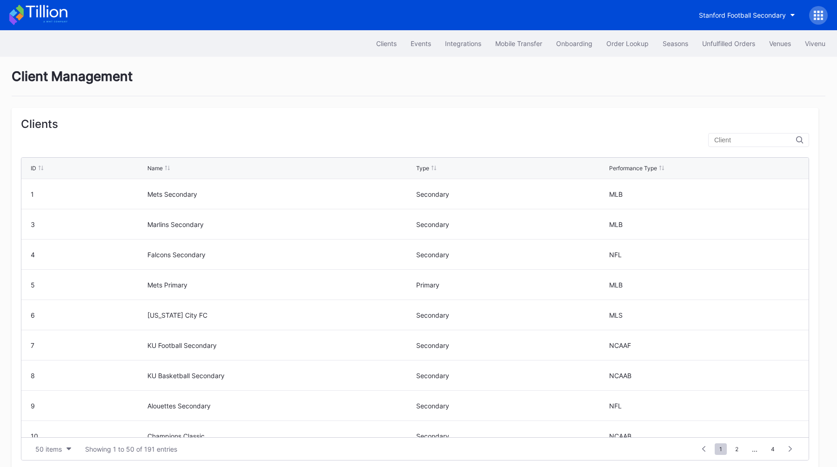
click at [752, 140] on input "text" at bounding box center [755, 139] width 82 height 7
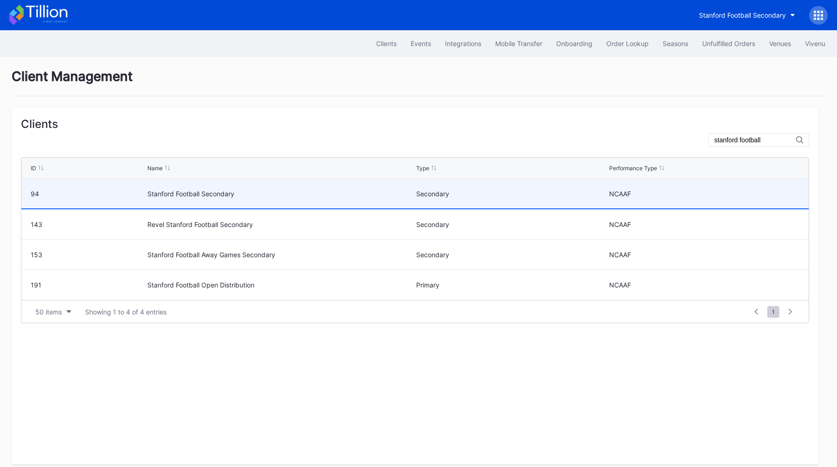
type input "stanford football"
click at [335, 188] on div "Stanford Football Secondary" at bounding box center [280, 193] width 267 height 29
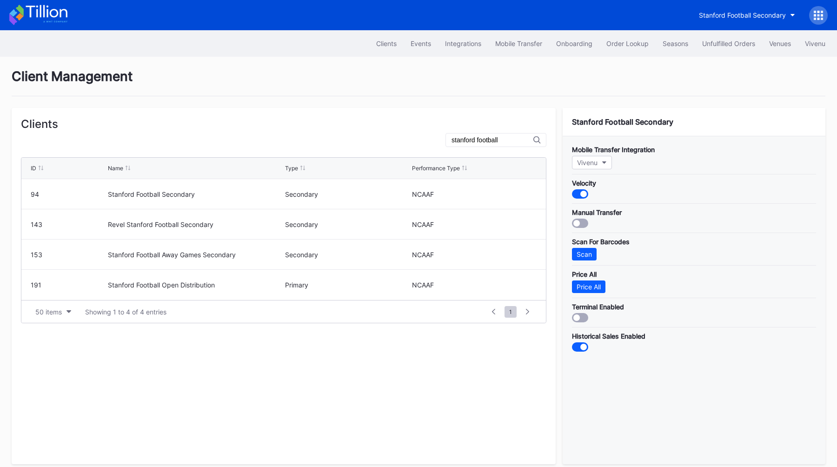
click at [580, 194] on div at bounding box center [580, 193] width 16 height 9
click at [534, 95] on div "Client Management" at bounding box center [419, 82] width 814 height 28
click at [819, 17] on icon at bounding box center [818, 15] width 9 height 9
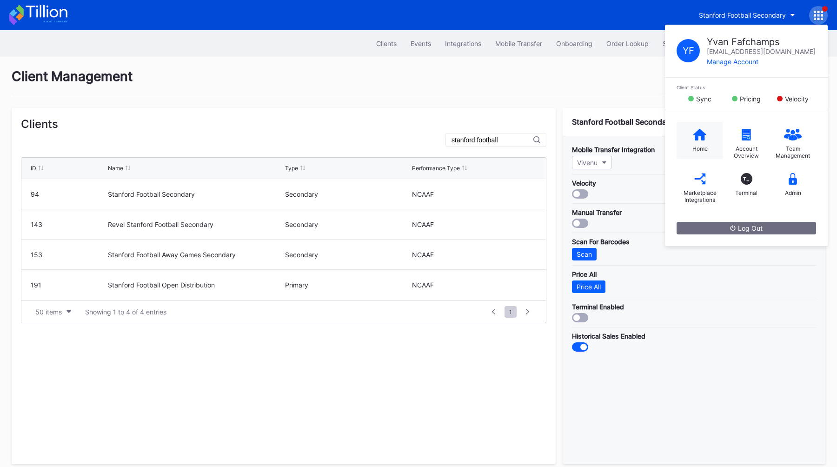
click at [694, 136] on icon at bounding box center [700, 134] width 13 height 12
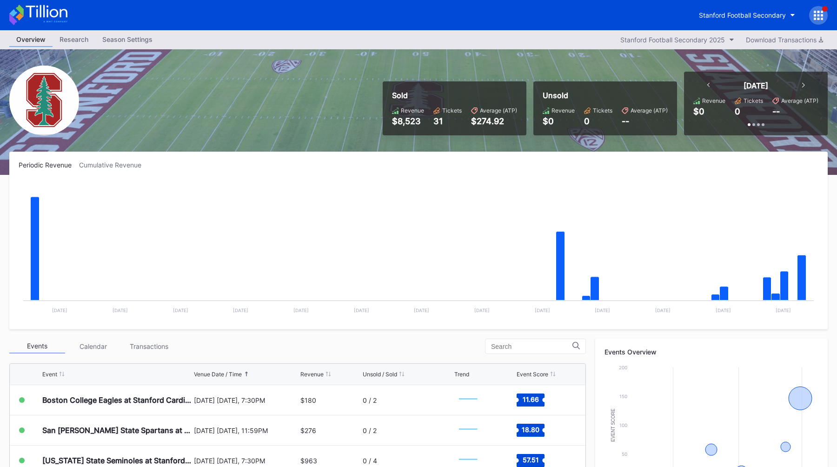
click at [287, 147] on div "Sold Revenue $8,523 Tickets 31 Average (ATP) $274.92 Unsold Revenue $0 Tickets …" at bounding box center [418, 112] width 837 height 126
click at [712, 8] on button "Stanford Football Secondary" at bounding box center [747, 15] width 110 height 17
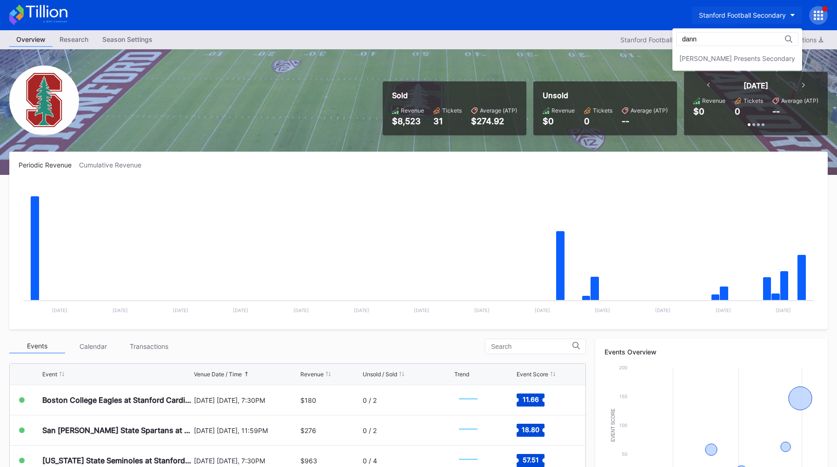
type input "dann"
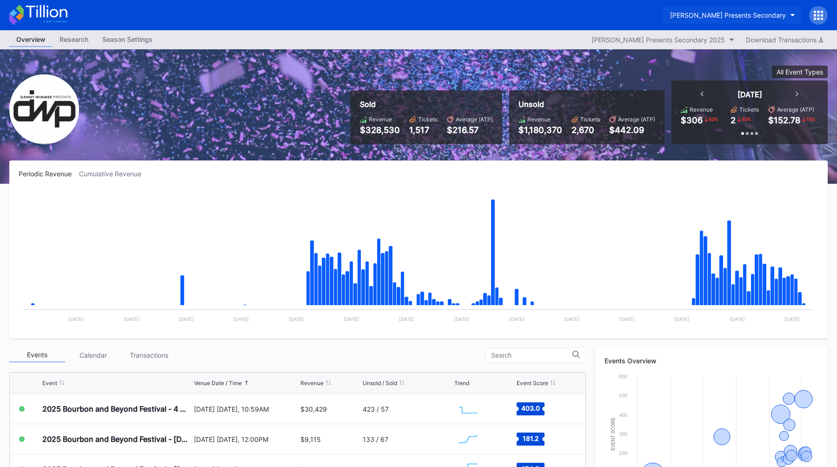
click at [723, 11] on button "[PERSON_NAME] Presents Secondary" at bounding box center [732, 15] width 139 height 17
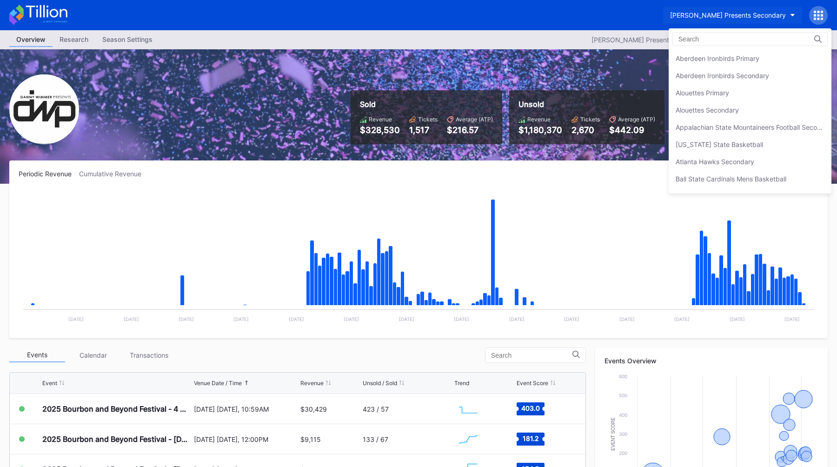
scroll to position [671, 0]
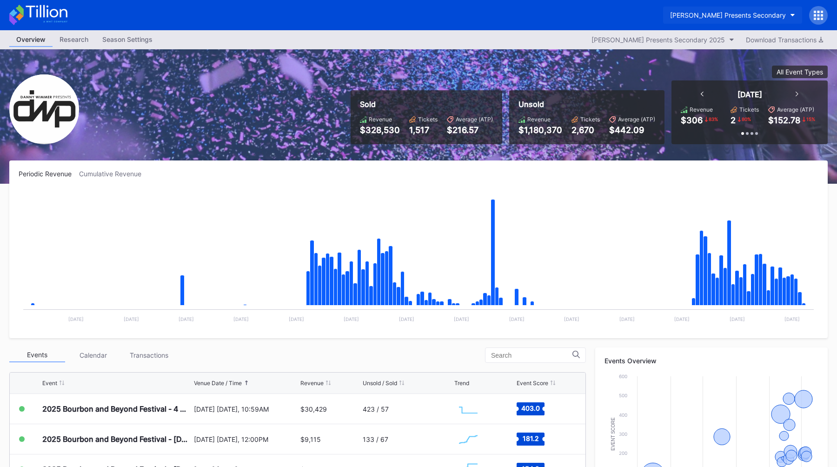
click at [773, 20] on button "[PERSON_NAME] Presents Secondary" at bounding box center [732, 15] width 139 height 17
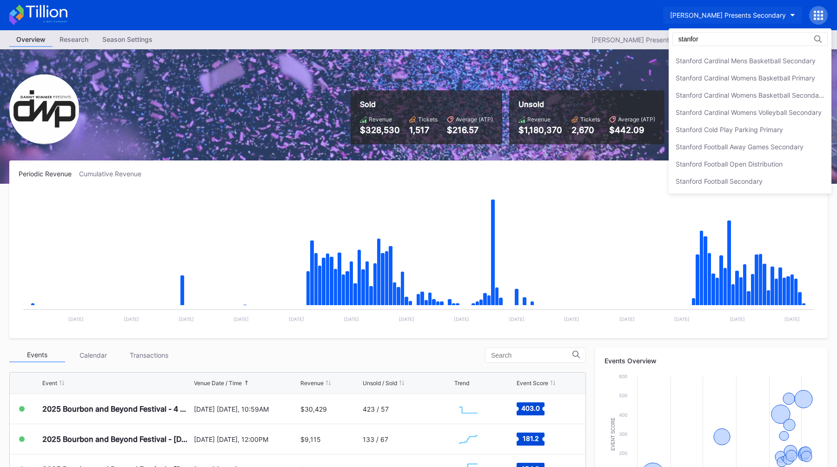
scroll to position [0, 0]
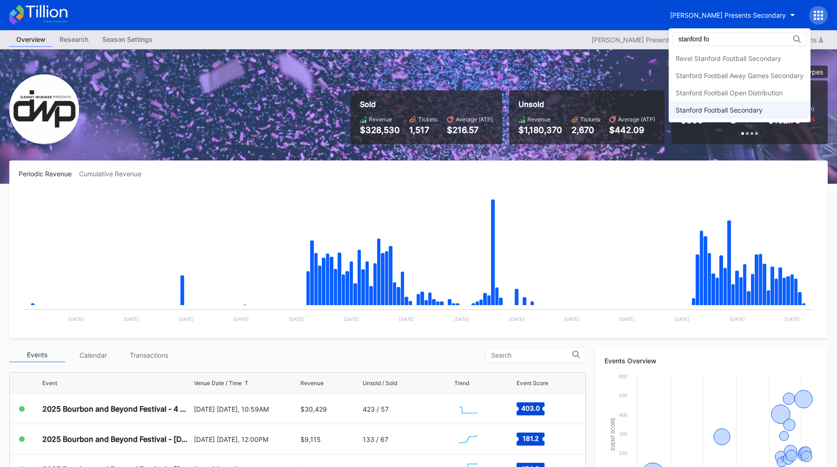
type input "stanford fo"
click at [742, 112] on div "Stanford Football Secondary" at bounding box center [719, 110] width 87 height 8
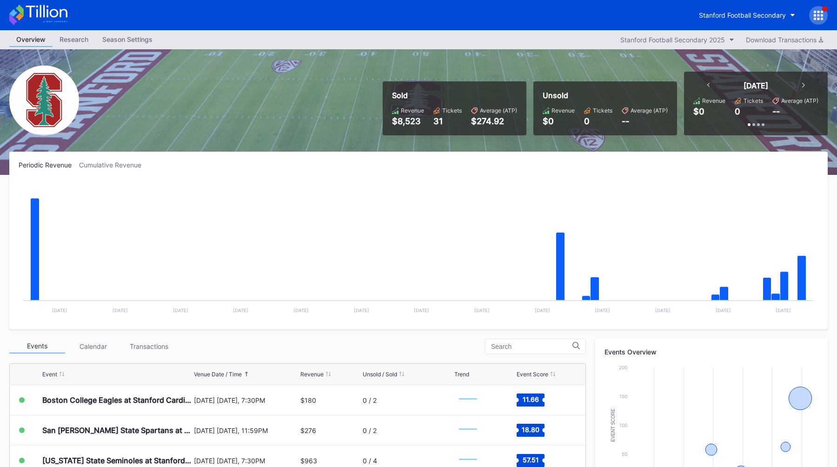
click at [819, 19] on icon at bounding box center [819, 19] width 2 height 2
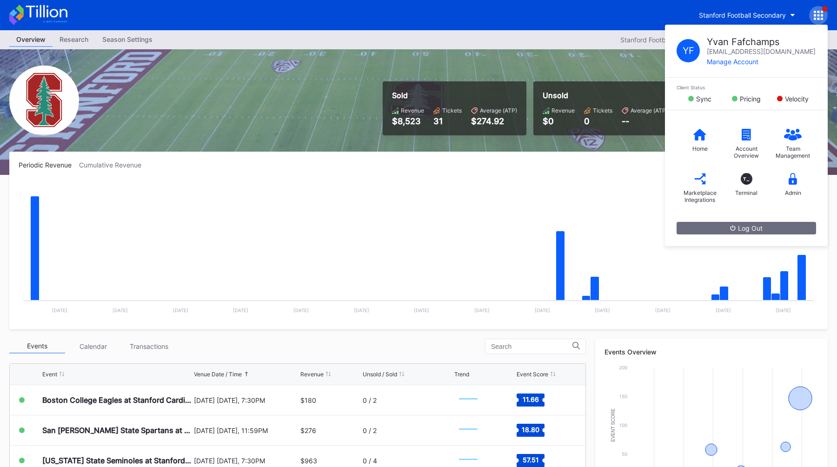
click at [819, 19] on icon at bounding box center [819, 19] width 2 height 2
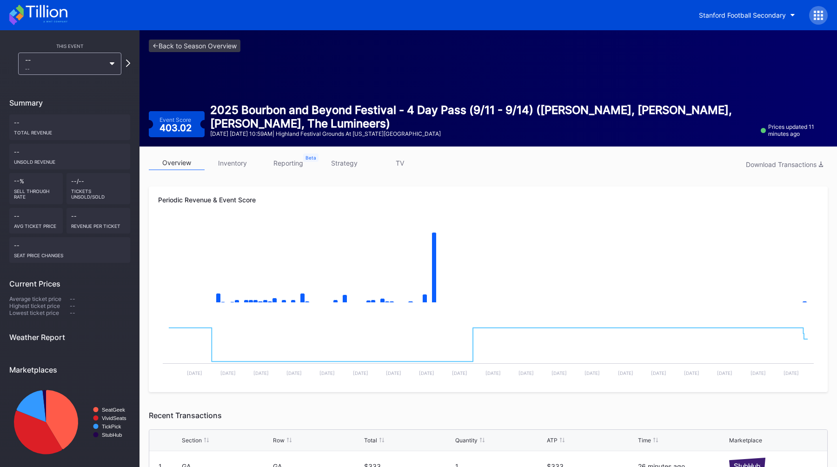
click at [338, 161] on link "strategy" at bounding box center [344, 163] width 56 height 14
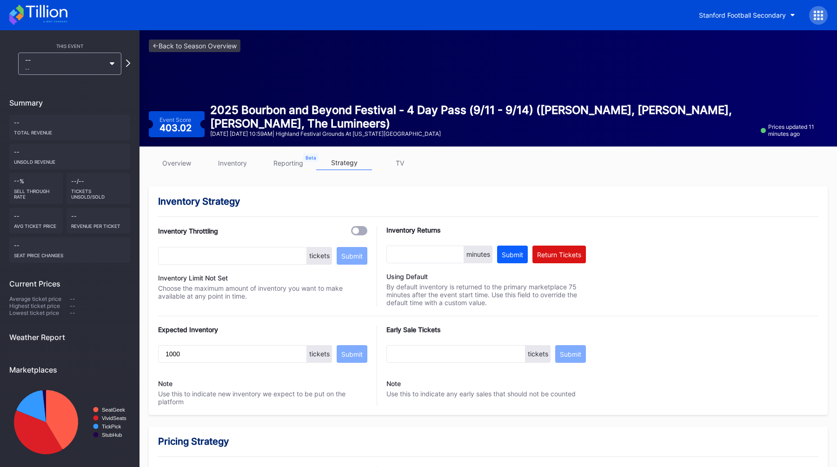
click at [175, 166] on link "overview" at bounding box center [177, 163] width 56 height 14
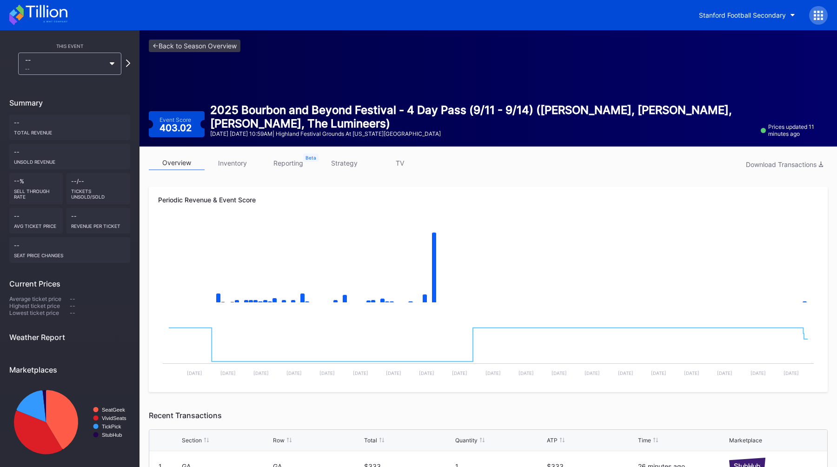
click at [340, 164] on link "strategy" at bounding box center [344, 163] width 56 height 14
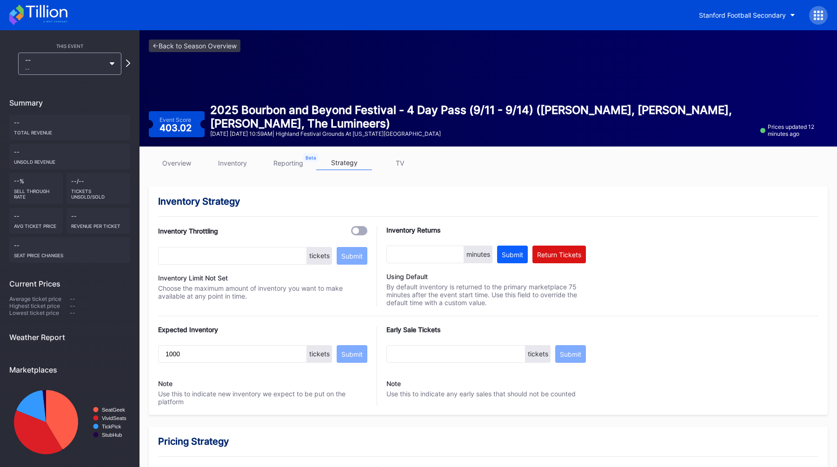
click at [177, 162] on link "overview" at bounding box center [177, 163] width 56 height 14
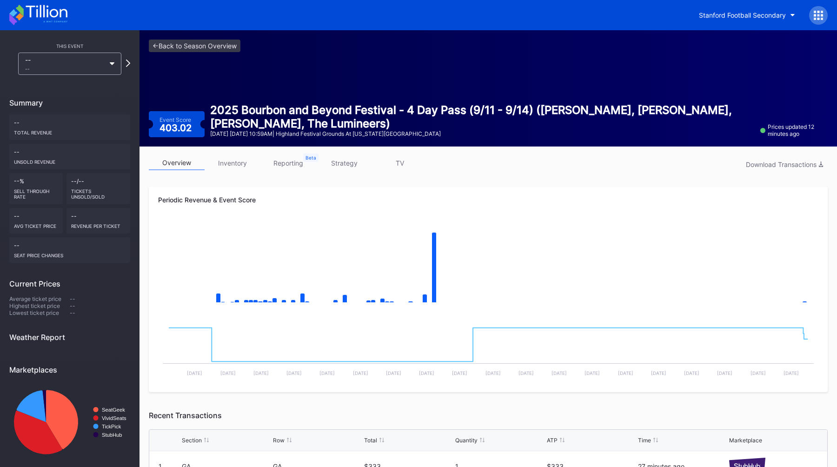
click at [514, 167] on div "overview inventory reporting strategy TV Download Transactions" at bounding box center [488, 165] width 679 height 19
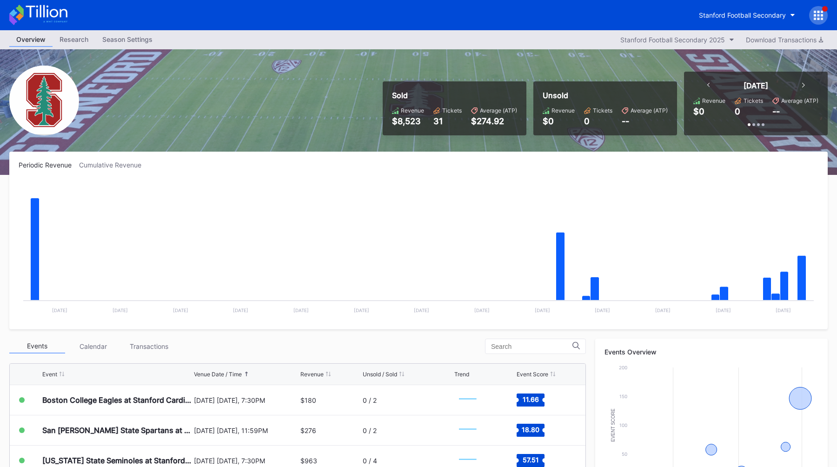
click at [813, 20] on div at bounding box center [818, 15] width 19 height 19
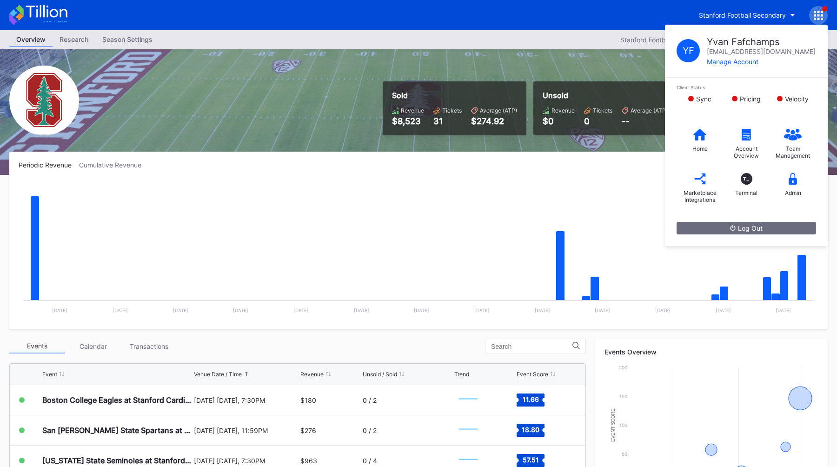
click at [577, 32] on div "Overview Research Season Settings Stanford Football Secondary 2025 Download Tra…" at bounding box center [418, 39] width 837 height 19
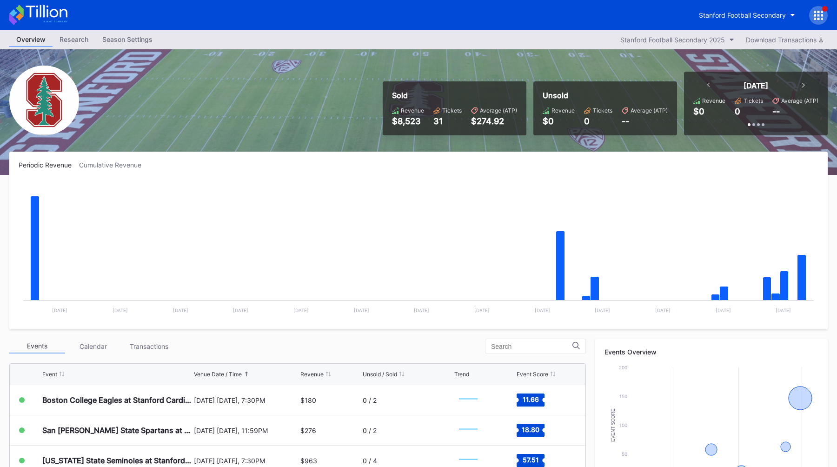
click at [376, 158] on div "Periodic Revenue Cumulative Revenue Created with Highcharts 11.2.0 Chart title …" at bounding box center [418, 241] width 819 height 178
click at [718, 18] on div "Stanford Football Secondary" at bounding box center [742, 15] width 87 height 8
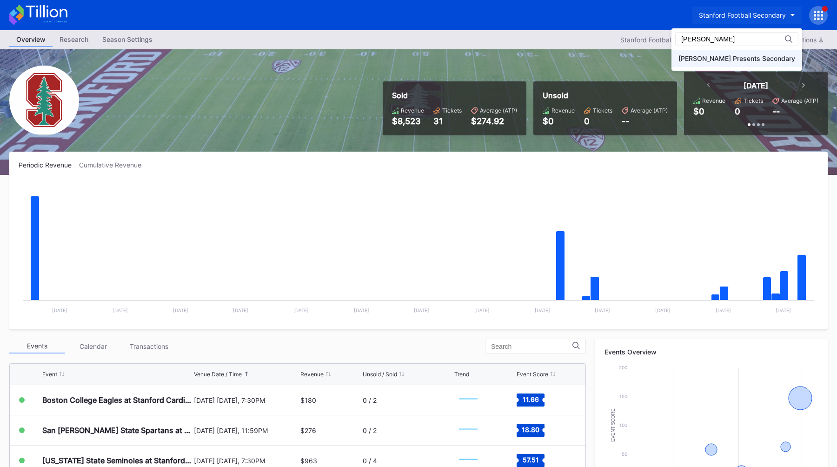
type input "[PERSON_NAME]"
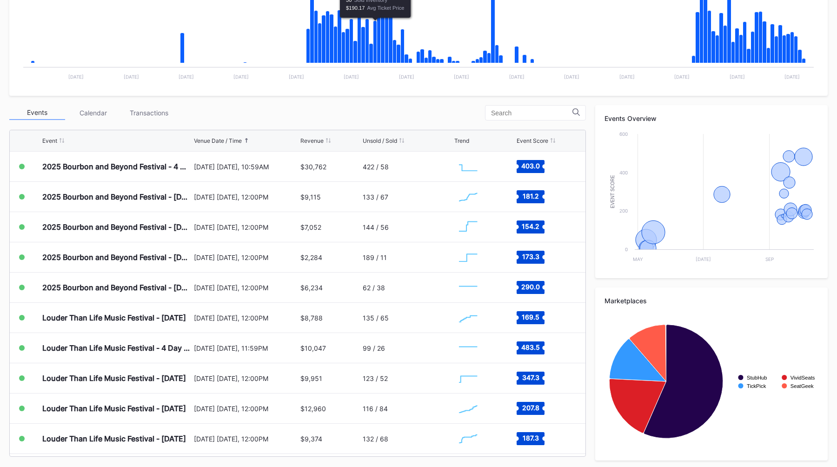
scroll to position [245, 0]
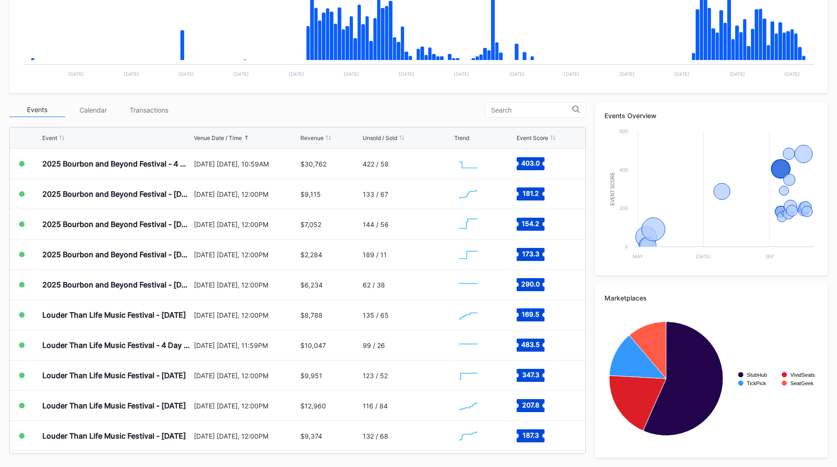
click at [350, 101] on div "Periodic Revenue Cumulative Revenue Created with Highcharts 11.2.0 Chart title …" at bounding box center [418, 191] width 837 height 552
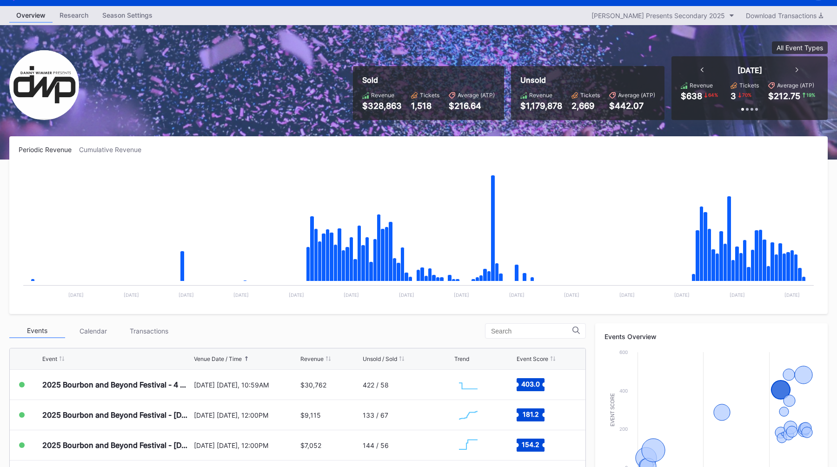
scroll to position [0, 0]
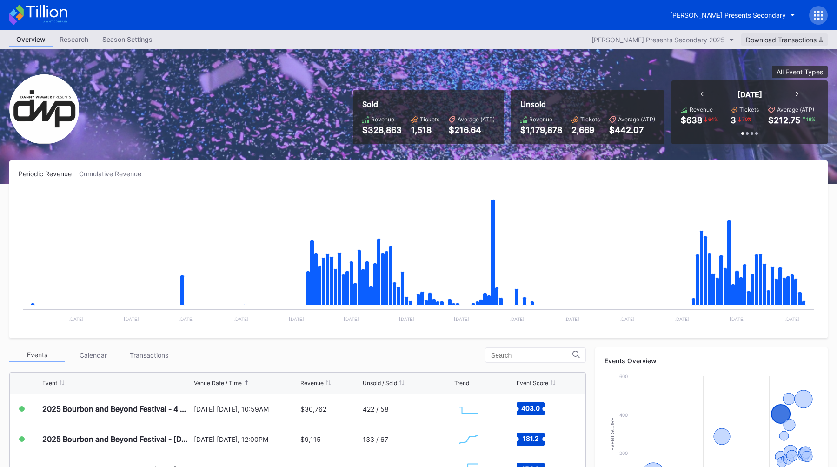
click at [766, 43] on div "Download Transactions" at bounding box center [784, 40] width 77 height 8
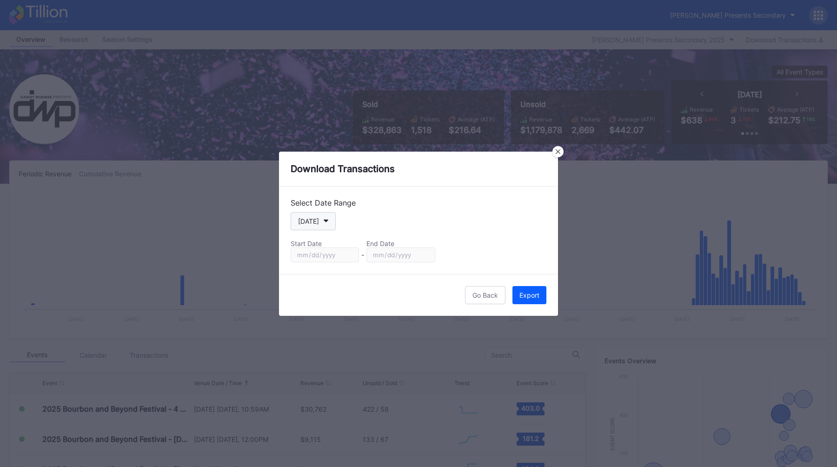
click at [327, 219] on button "[DATE]" at bounding box center [313, 221] width 45 height 18
click at [321, 319] on div "Season" at bounding box center [318, 315] width 54 height 17
type input "[DATE]"
click at [484, 180] on div "Download Transactions" at bounding box center [418, 169] width 279 height 35
click at [532, 293] on div "Export" at bounding box center [530, 295] width 20 height 8
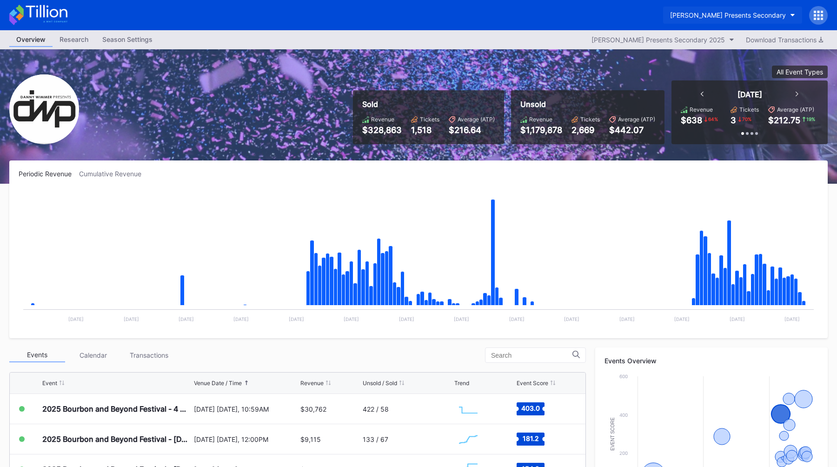
click at [727, 21] on button "[PERSON_NAME] Presents Secondary" at bounding box center [732, 15] width 139 height 17
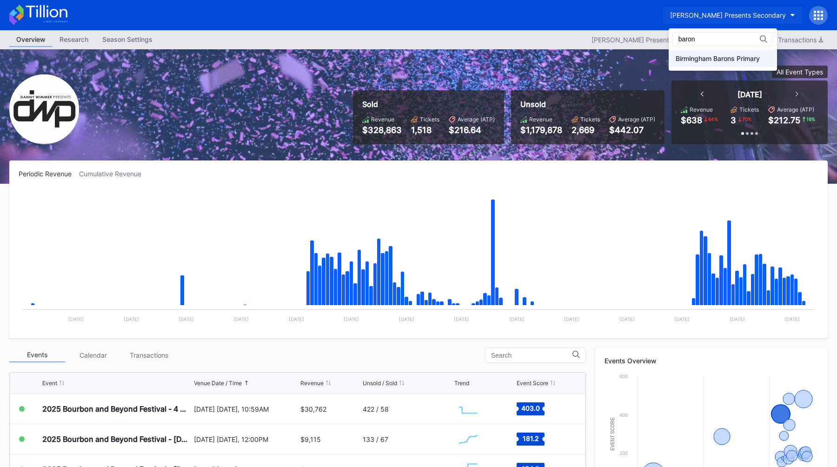
type input "baron"
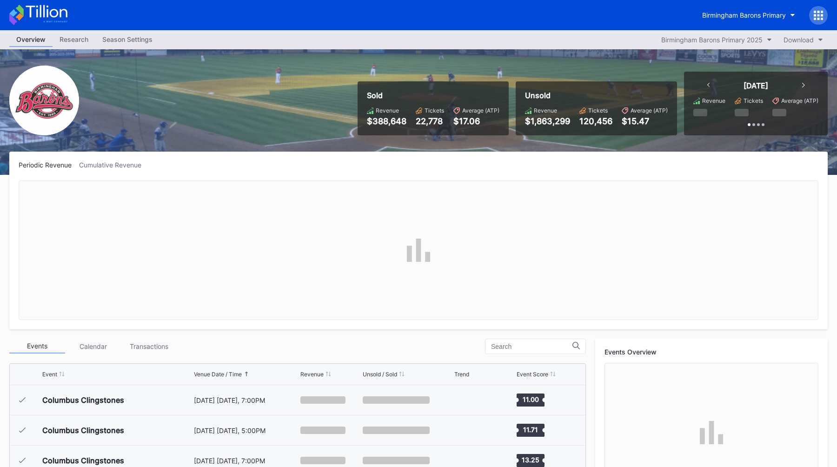
scroll to position [726, 0]
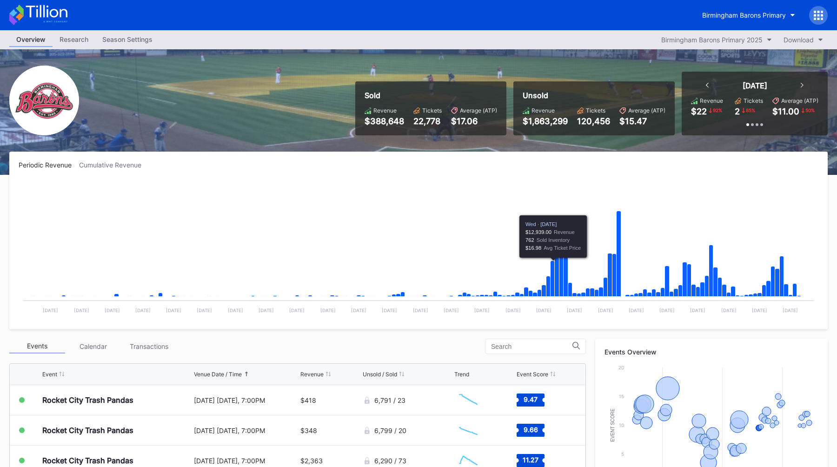
click at [343, 143] on div "Sold Revenue $388,648 Tickets 22,778 Average (ATP) $17.06 Unsold Revenue $1,863…" at bounding box center [418, 112] width 837 height 126
click at [332, 154] on div "Periodic Revenue Cumulative Revenue Created with Highcharts 11.2.0 Chart title …" at bounding box center [418, 241] width 819 height 178
click at [268, 162] on div "Periodic Revenue Cumulative Revenue" at bounding box center [419, 165] width 800 height 8
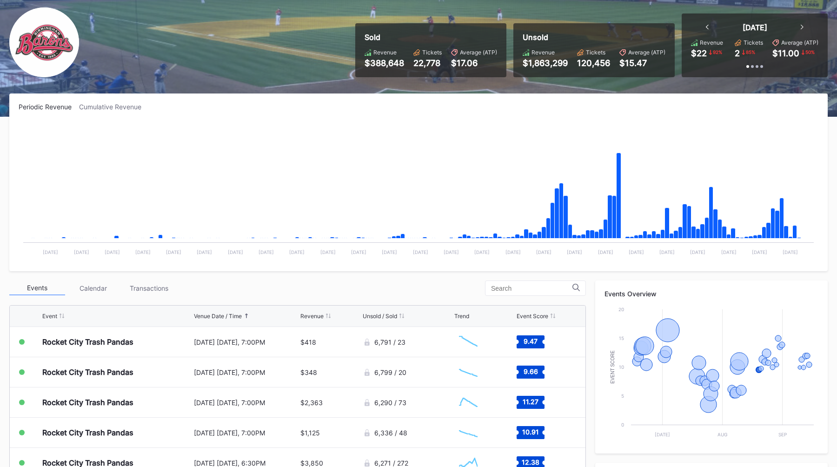
scroll to position [0, 0]
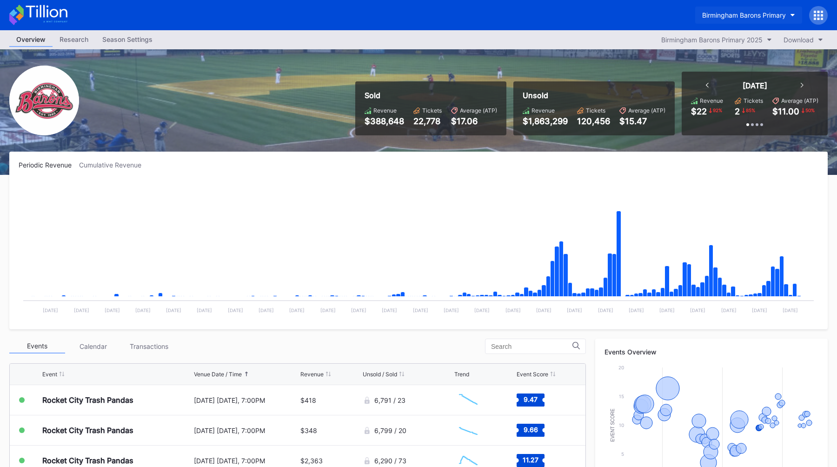
click at [724, 15] on div "Birmingham Barons Primary" at bounding box center [744, 15] width 84 height 8
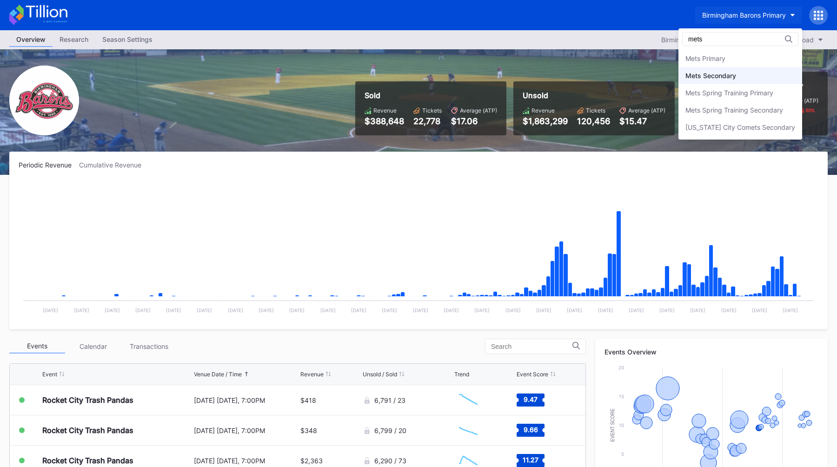
type input "mets"
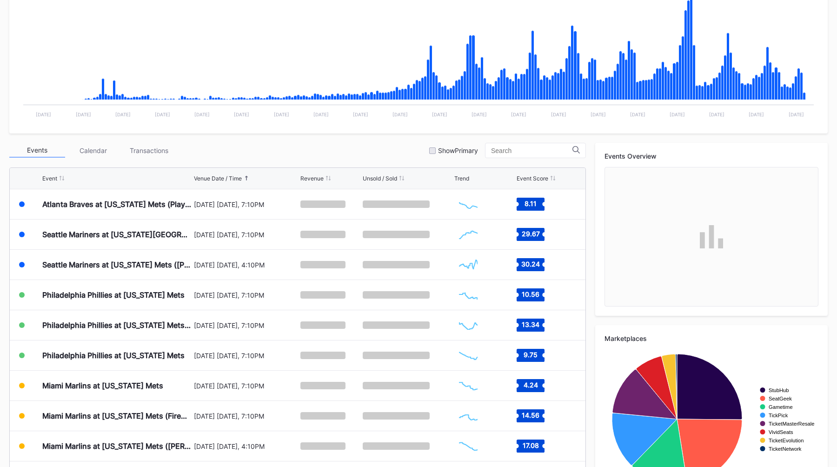
scroll to position [209, 0]
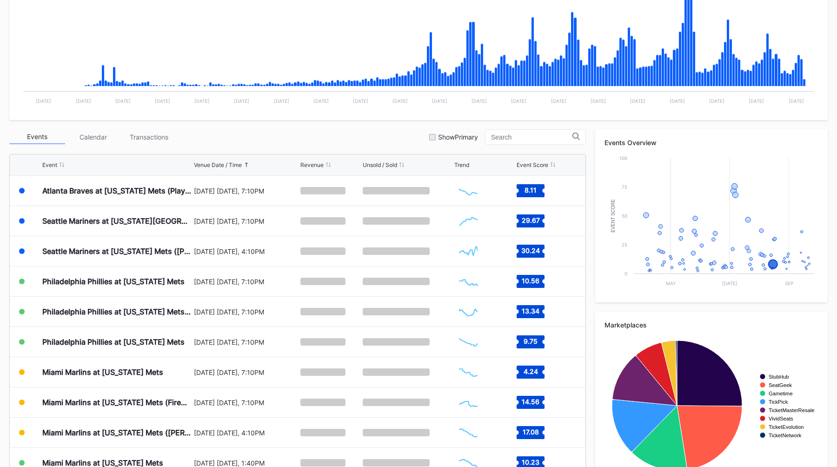
click at [285, 141] on div "Events Calendar Transactions Show Primary" at bounding box center [297, 136] width 577 height 15
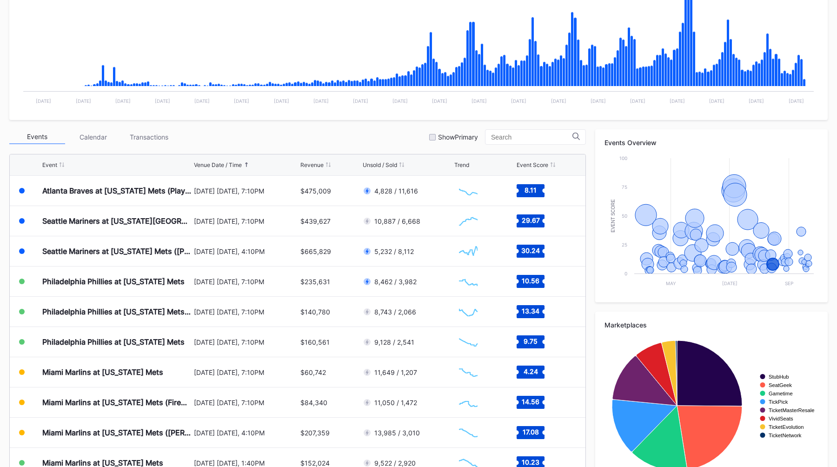
click at [285, 140] on div "Events Calendar Transactions Show Primary" at bounding box center [297, 136] width 577 height 15
click at [309, 130] on div "Events Calendar Transactions Show Primary" at bounding box center [297, 136] width 577 height 15
click at [331, 126] on div "Periodic Revenue Cumulative Revenue Created with Highcharts 11.2.0 Chart title …" at bounding box center [418, 218] width 837 height 552
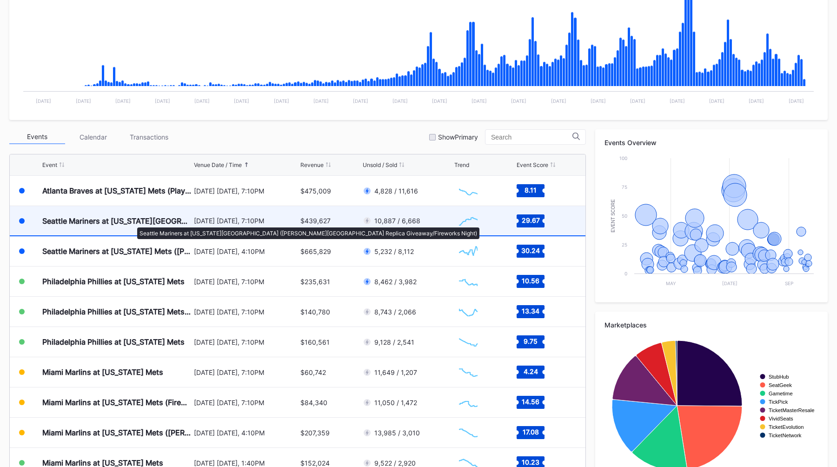
click at [133, 223] on div "Seattle Mariners at [US_STATE][GEOGRAPHIC_DATA] ([PERSON_NAME][GEOGRAPHIC_DATA]…" at bounding box center [116, 220] width 149 height 9
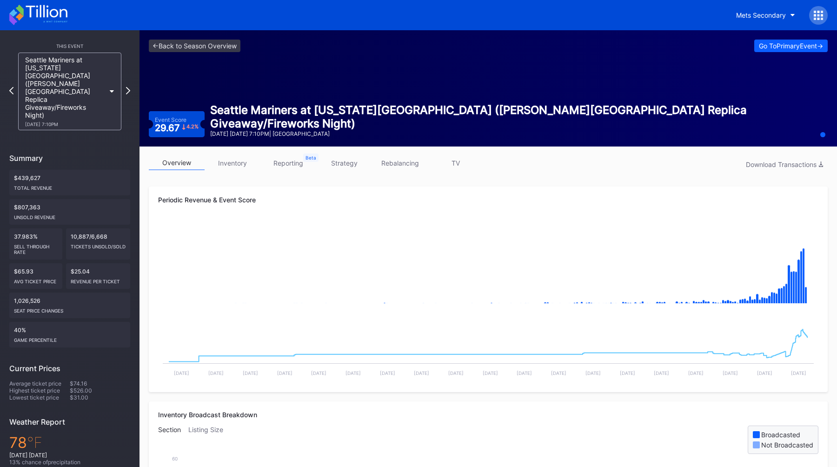
click at [358, 163] on link "strategy" at bounding box center [344, 163] width 56 height 14
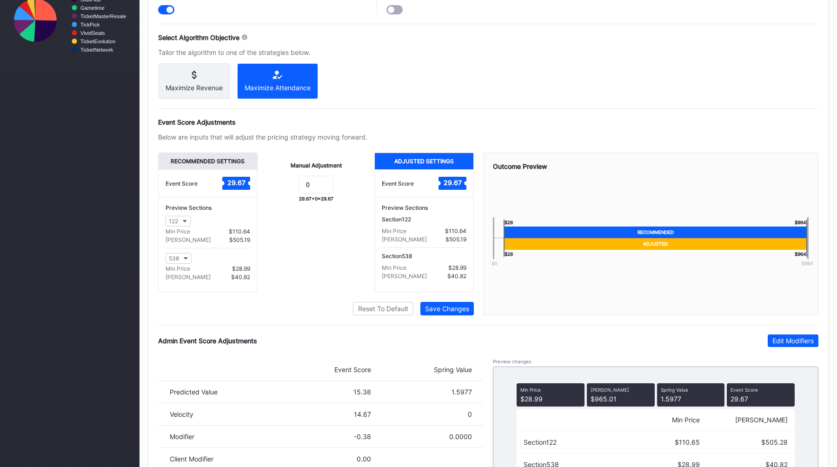
scroll to position [569, 0]
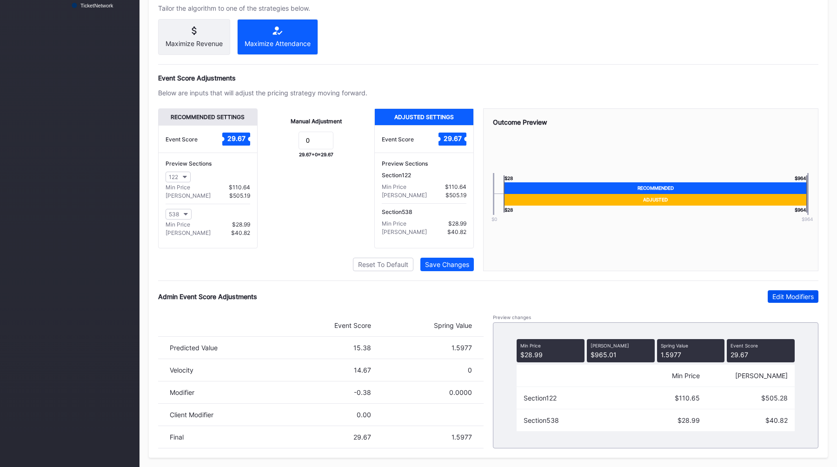
click at [778, 294] on div "Edit Modifiers" at bounding box center [793, 297] width 41 height 8
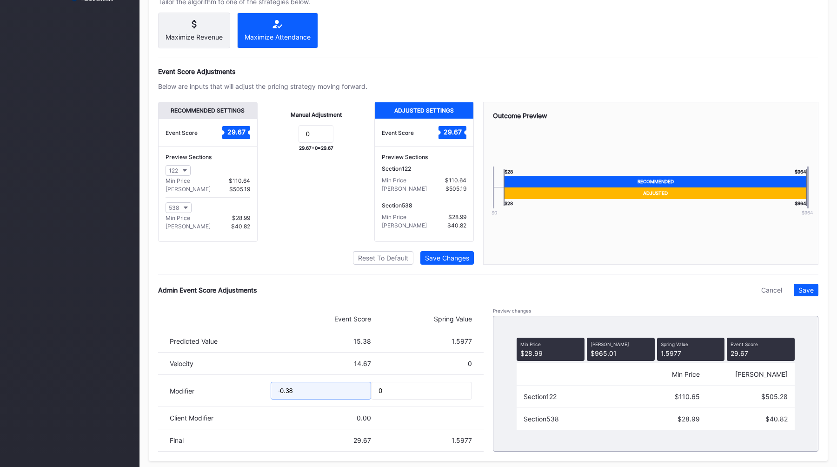
drag, startPoint x: 313, startPoint y: 400, endPoint x: 257, endPoint y: 400, distance: 56.7
click at [257, 400] on div "Modifier -0.38 0" at bounding box center [321, 391] width 326 height 32
click at [769, 294] on div "Cancel" at bounding box center [771, 290] width 21 height 8
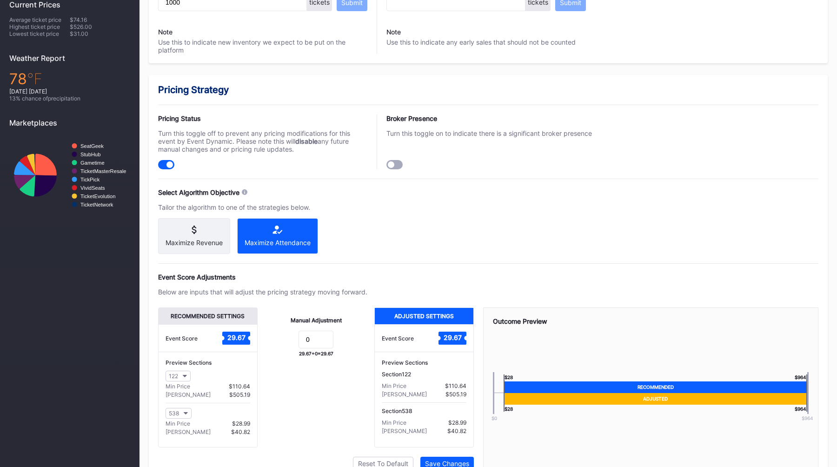
scroll to position [98, 0]
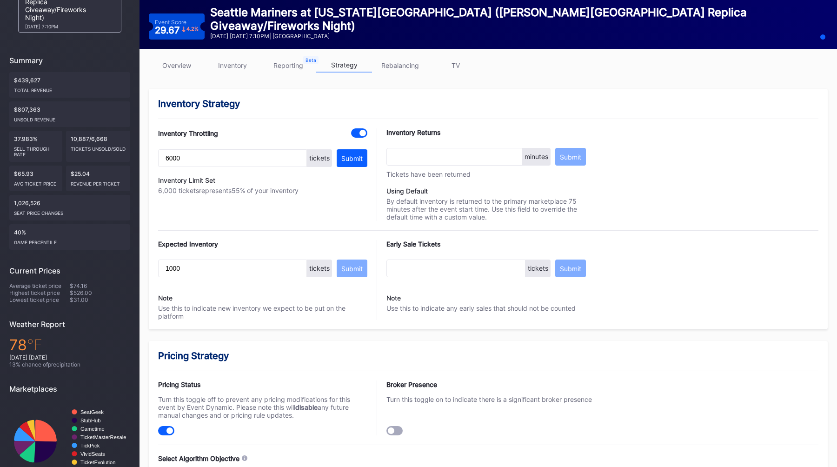
click at [287, 114] on div "Inventory Strategy Inventory Throttling 6000 tickets Submit Inventory Limit Set…" at bounding box center [488, 209] width 679 height 240
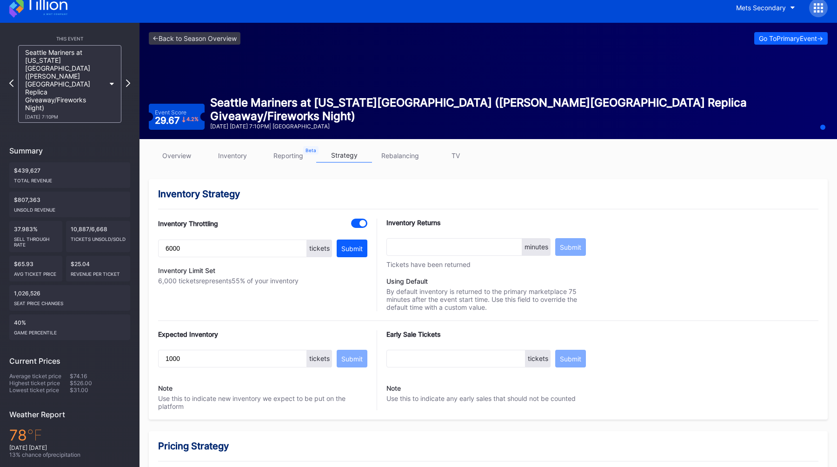
scroll to position [0, 0]
